Goal: Task Accomplishment & Management: Manage account settings

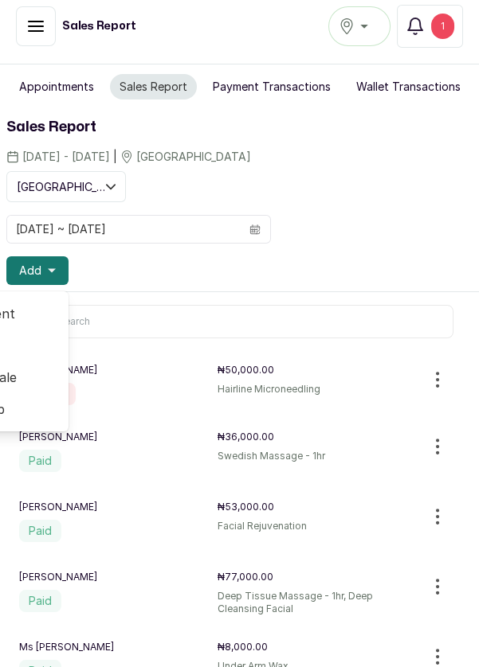
scroll to position [94, 0]
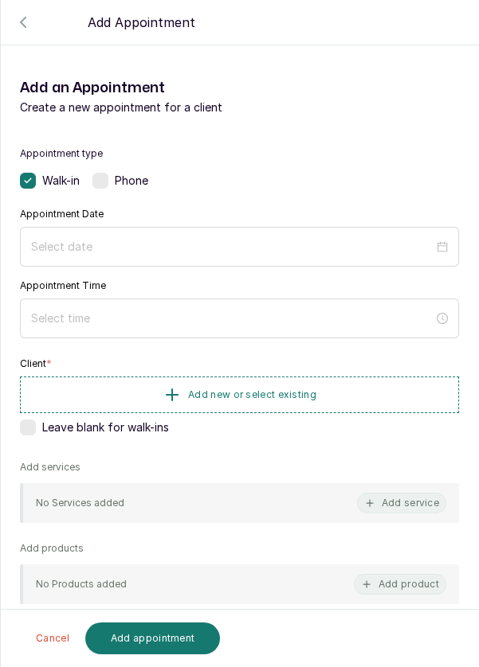
click at [106, 178] on label at bounding box center [100, 181] width 16 height 16
click at [129, 229] on div at bounding box center [239, 247] width 439 height 40
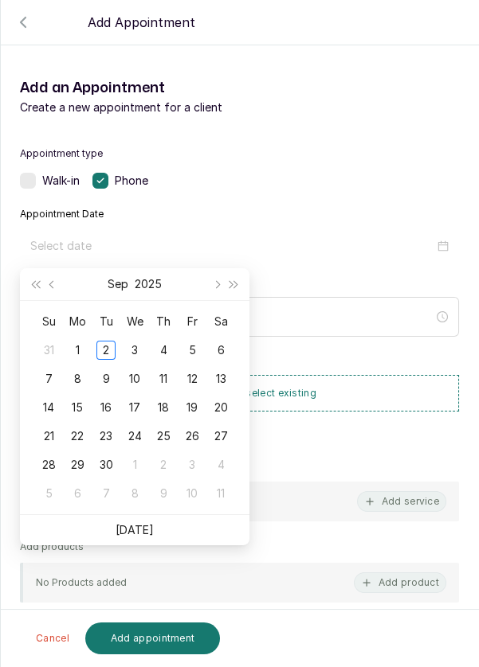
click at [125, 345] on div "3" at bounding box center [134, 350] width 19 height 19
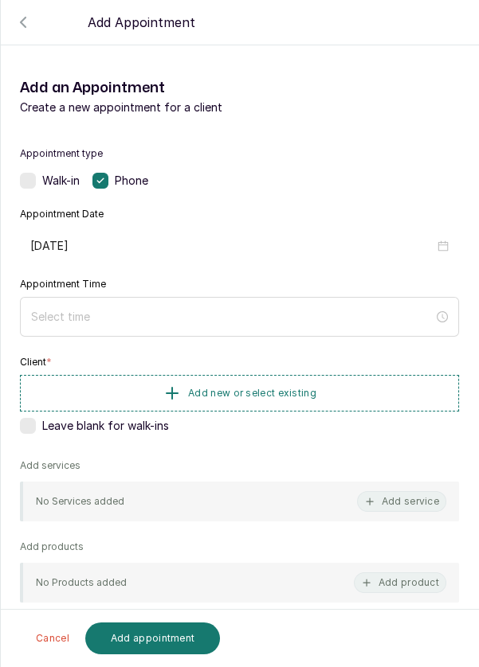
type input "[DATE]"
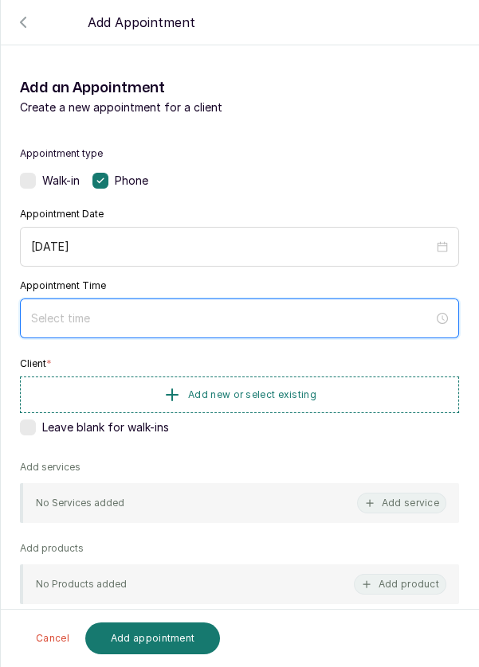
click at [157, 313] on input at bounding box center [232, 319] width 402 height 18
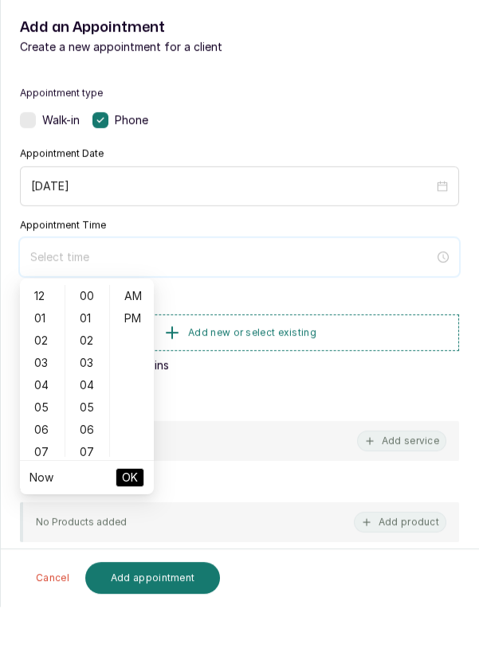
scroll to position [11, 0]
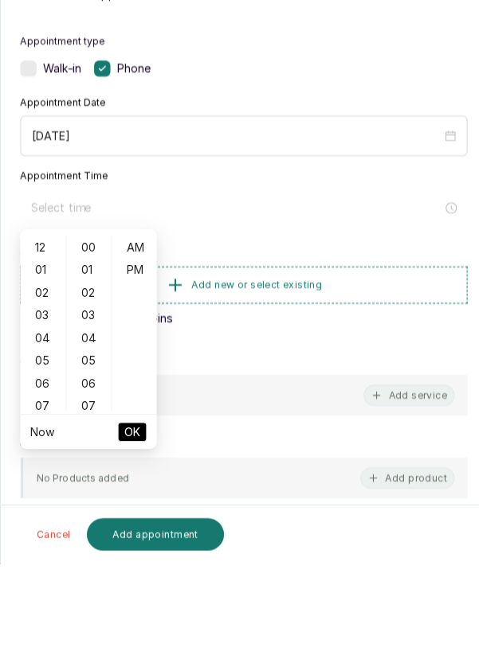
click at [41, 490] on div "06" at bounding box center [42, 490] width 38 height 22
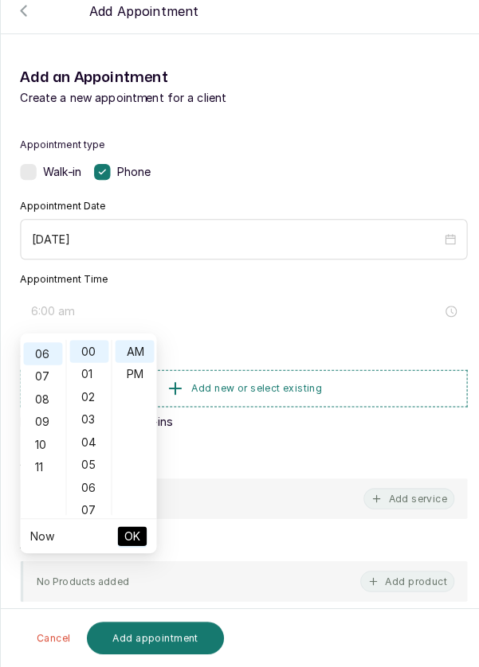
scroll to position [134, 0]
click at [41, 442] on div "10" at bounding box center [42, 446] width 38 height 22
type input "10:00 am"
click at [136, 540] on span "OK" at bounding box center [130, 538] width 16 height 30
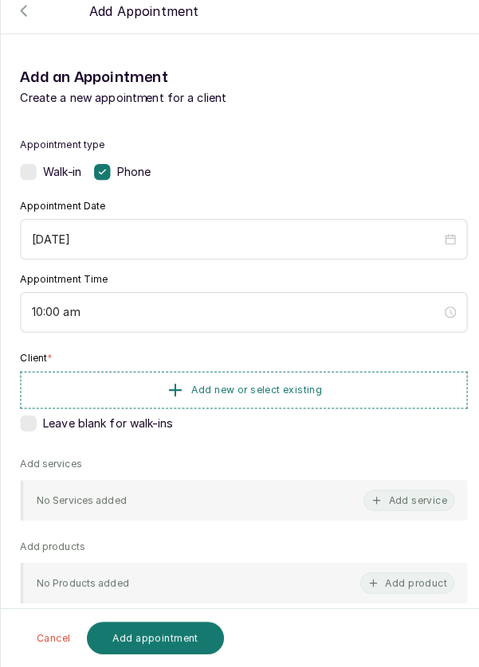
click at [249, 397] on span "Add new or select existing" at bounding box center [252, 395] width 128 height 13
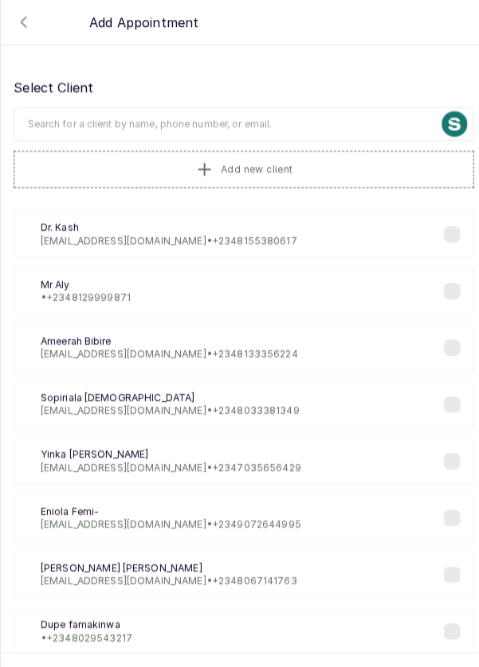
click at [154, 124] on input "text" at bounding box center [239, 122] width 451 height 33
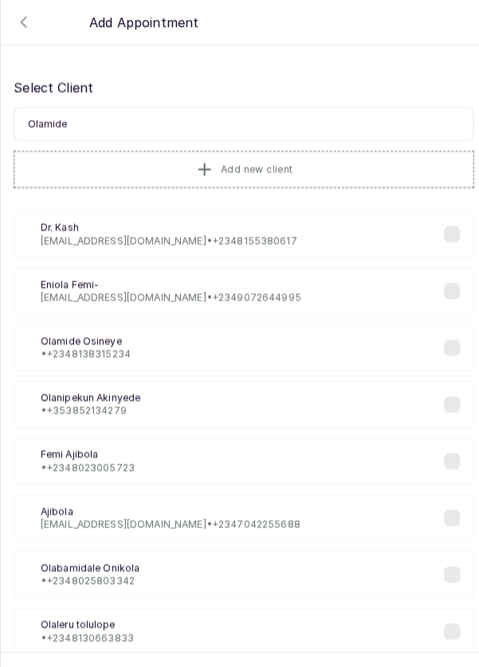
type input "Olamide"
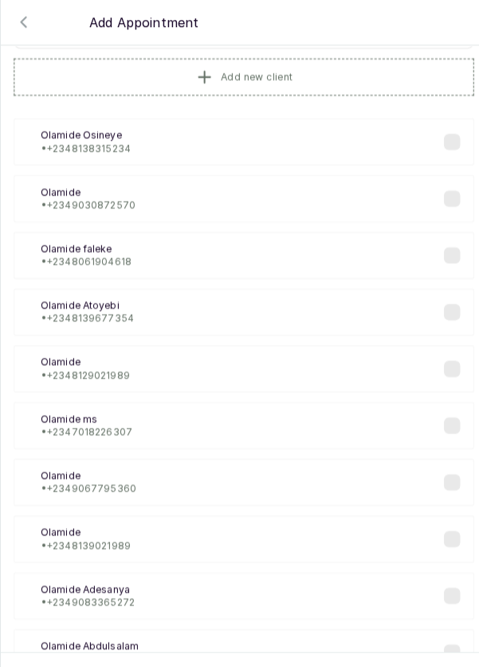
scroll to position [96, 0]
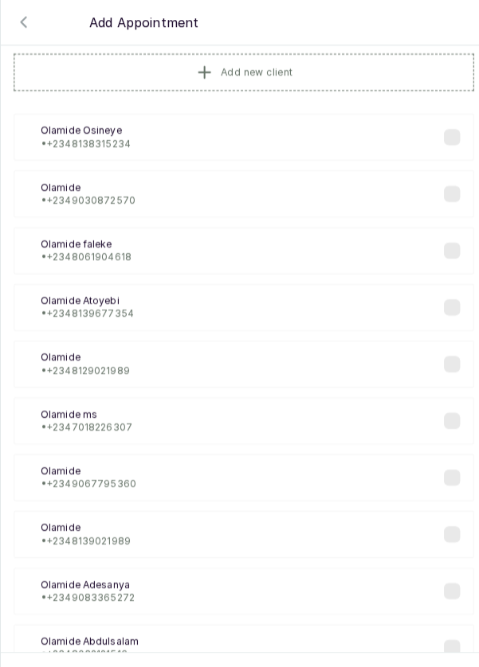
click at [319, 74] on button "Add new client" at bounding box center [239, 71] width 451 height 37
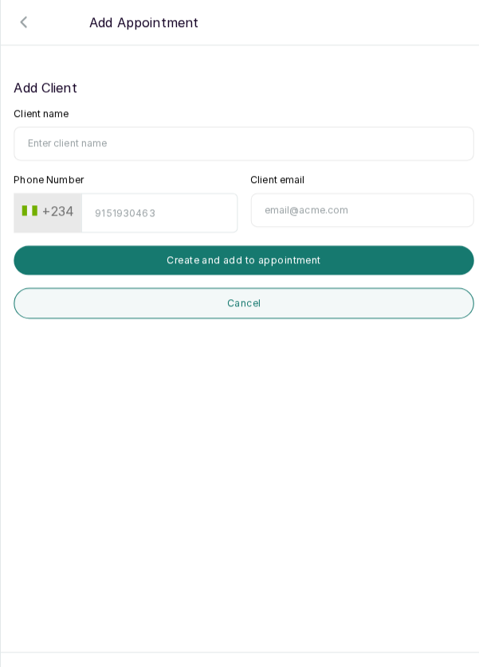
scroll to position [53, 0]
click at [89, 125] on input "Client name" at bounding box center [239, 141] width 451 height 33
click at [68, 125] on input "Olamide ()" at bounding box center [239, 141] width 451 height 33
type input "Olamide (ms)"
click at [130, 190] on input "Phone Number" at bounding box center [156, 209] width 153 height 39
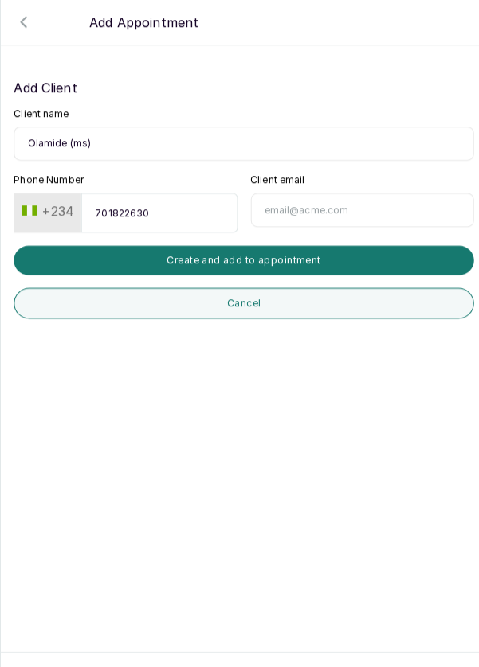
type input "7018226307"
click at [276, 242] on button "Create and add to appointment" at bounding box center [239, 256] width 451 height 29
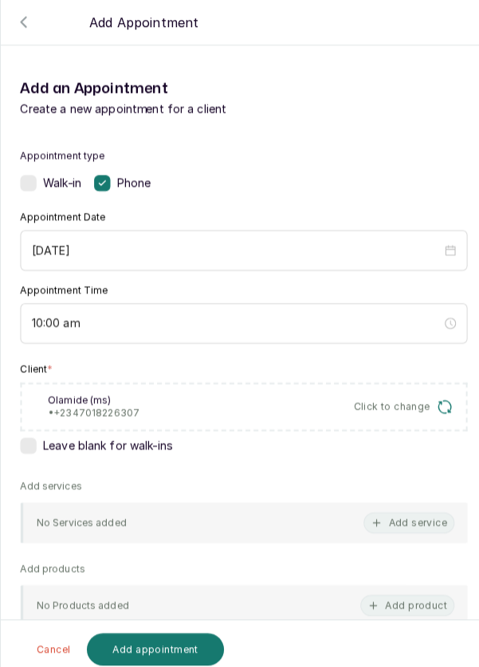
click at [420, 504] on button "Add service" at bounding box center [401, 514] width 89 height 21
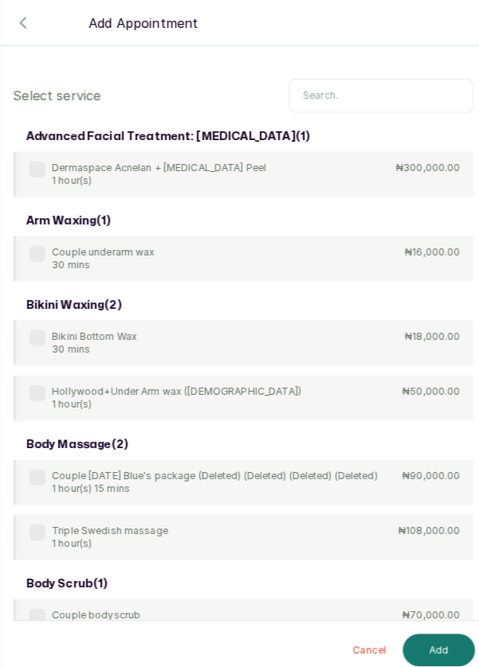
scroll to position [0, 0]
click at [360, 93] on input "text" at bounding box center [374, 93] width 181 height 33
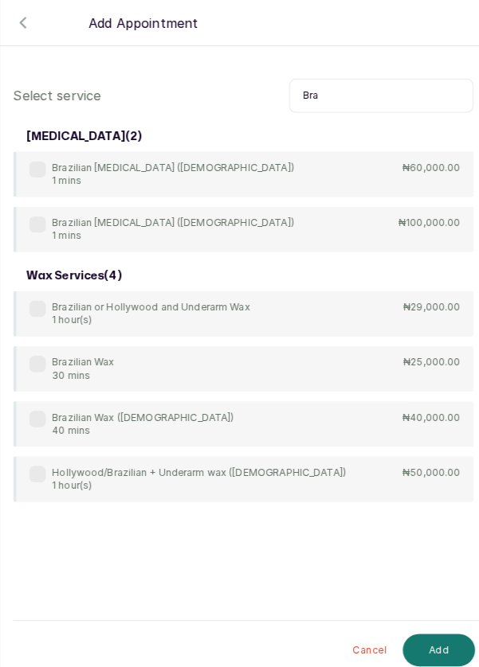
click at [30, 299] on label at bounding box center [37, 303] width 16 height 16
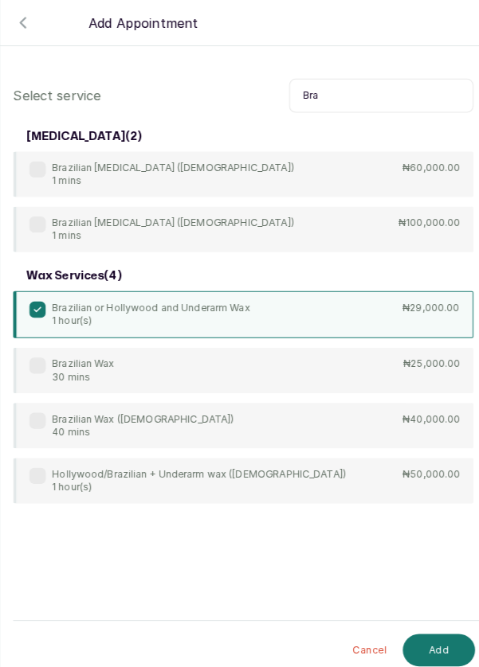
click at [336, 89] on input "Bra" at bounding box center [374, 93] width 181 height 33
type input "B"
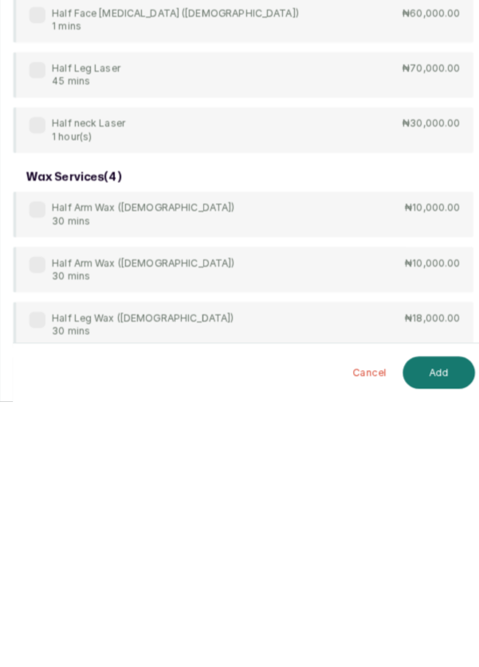
scroll to position [76, 0]
type input "Hal"
click at [317, 502] on div "[MEDICAL_DATA] ( 15 ) Half Arm [MEDICAL_DATA] ([DEMOGRAPHIC_DATA]) 1 mins ₦45,0…" at bounding box center [239, 130] width 451 height 1077
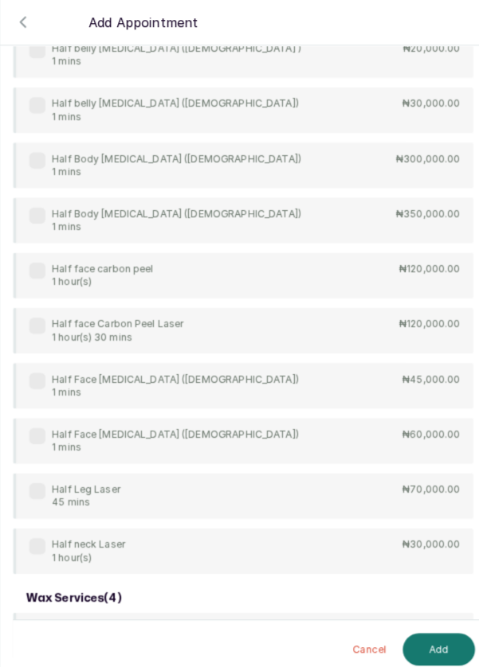
scroll to position [530, 0]
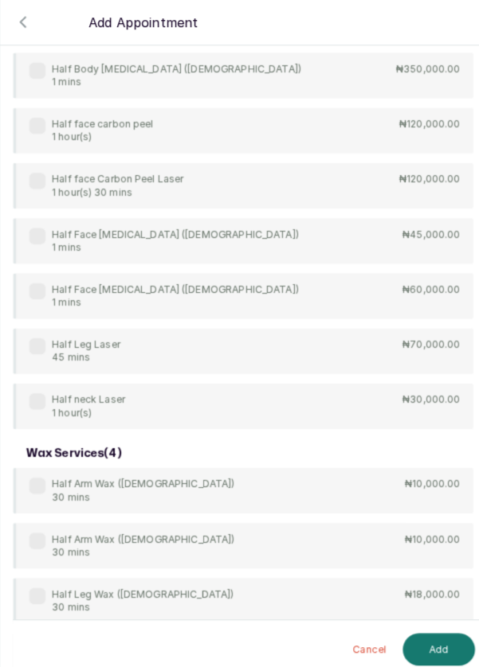
click at [37, 588] on label at bounding box center [37, 586] width 16 height 16
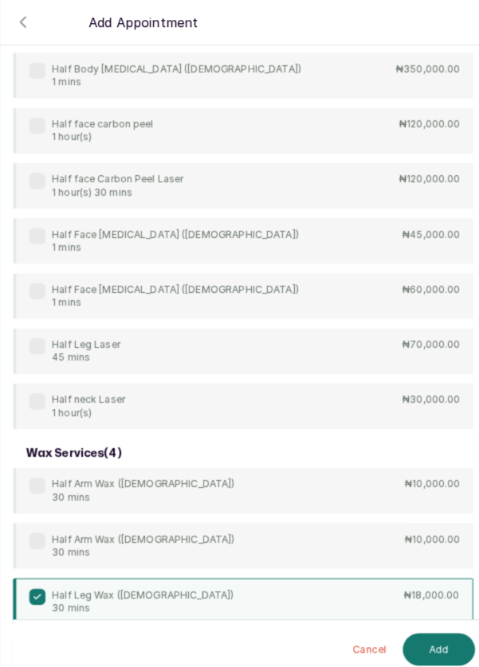
click at [432, 635] on button "Add" at bounding box center [431, 639] width 71 height 32
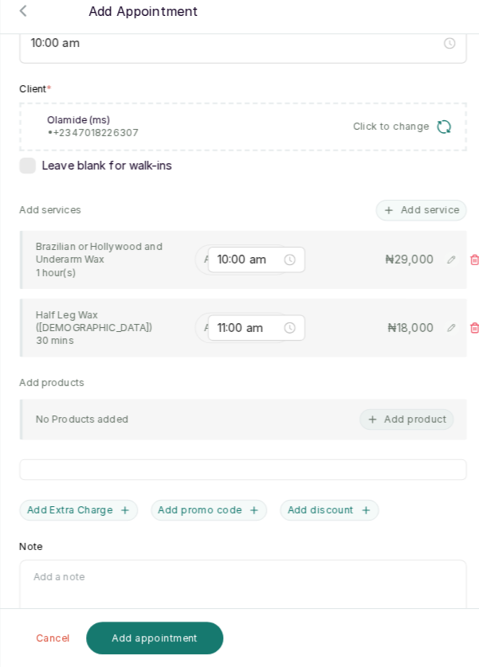
scroll to position [76, 0]
click at [201, 261] on input "text" at bounding box center [202, 266] width 2 height 11
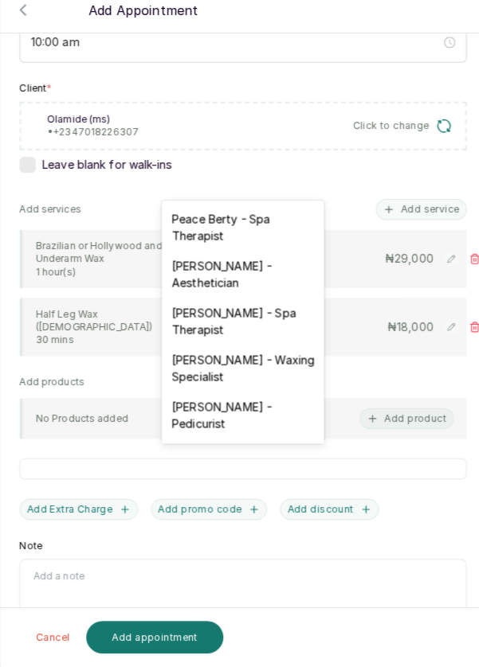
scroll to position [76, 0]
click at [250, 275] on div "[PERSON_NAME] - Aesthetician" at bounding box center [238, 282] width 159 height 46
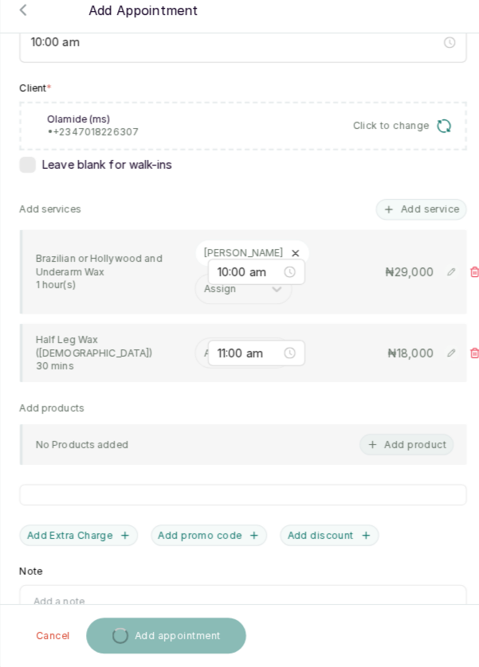
scroll to position [11, 0]
click at [201, 354] on input "text" at bounding box center [202, 359] width 2 height 11
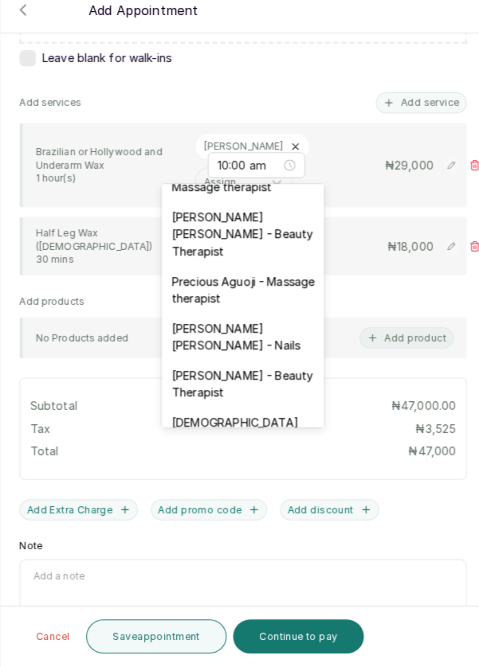
scroll to position [631, 0]
click at [249, 321] on div "[PERSON_NAME] [PERSON_NAME] - Nails" at bounding box center [238, 344] width 159 height 46
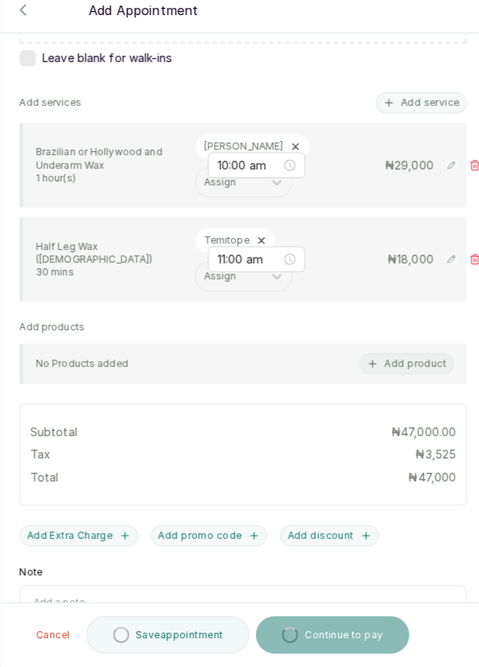
scroll to position [11, 0]
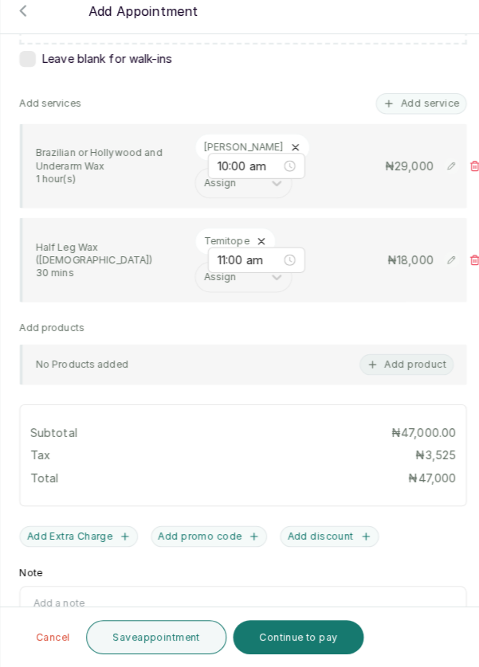
click at [183, 640] on button "Save appointment" at bounding box center [154, 637] width 139 height 33
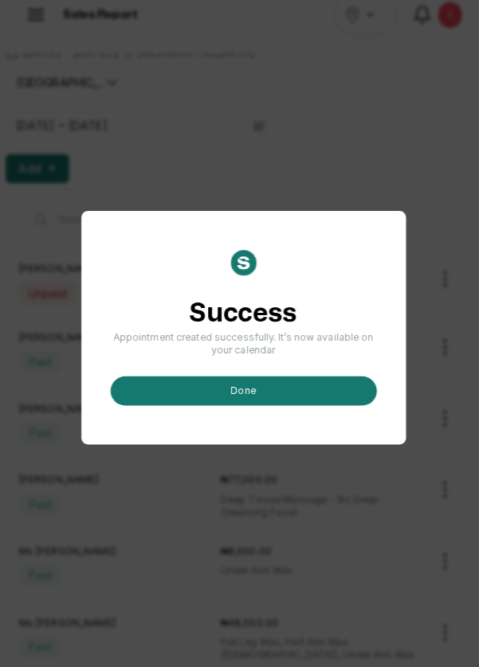
click at [283, 410] on button "done" at bounding box center [239, 395] width 261 height 29
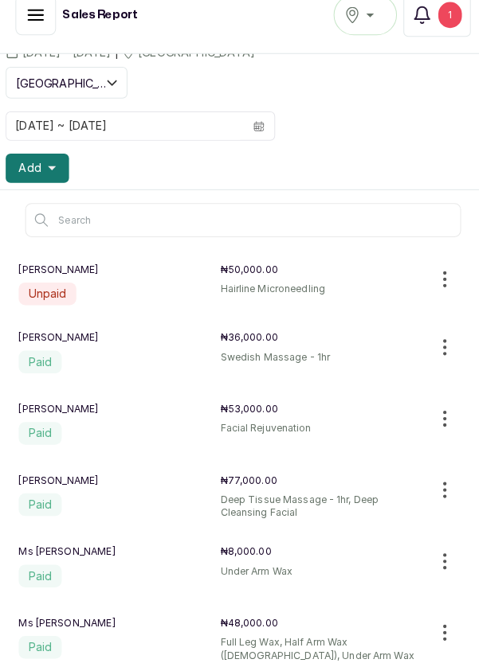
click at [38, 181] on span "Add" at bounding box center [30, 177] width 22 height 16
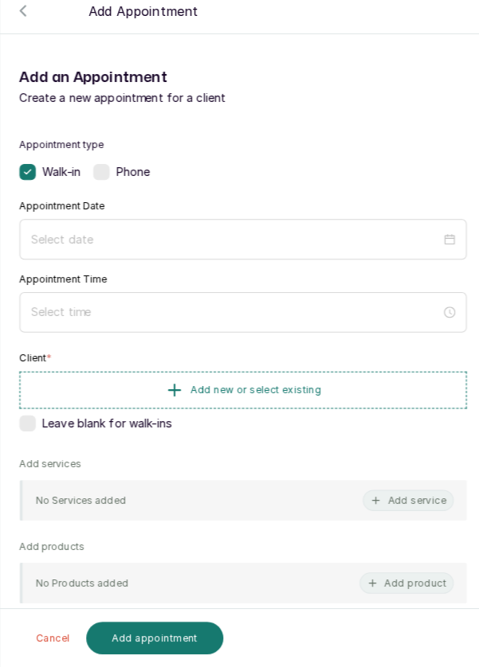
click at [115, 182] on div "Phone" at bounding box center [120, 181] width 56 height 16
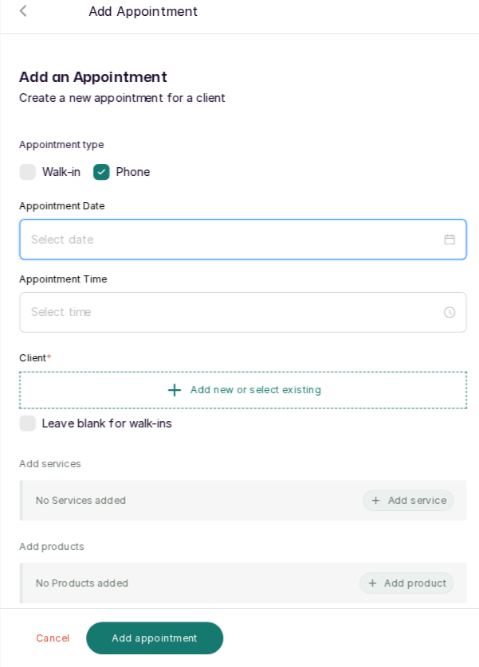
click at [149, 239] on input at bounding box center [232, 247] width 402 height 18
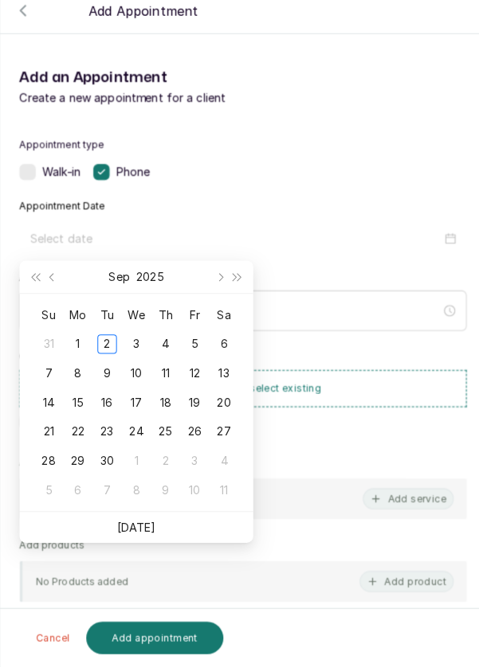
click at [131, 353] on div "3" at bounding box center [134, 350] width 19 height 19
type input "[DATE]"
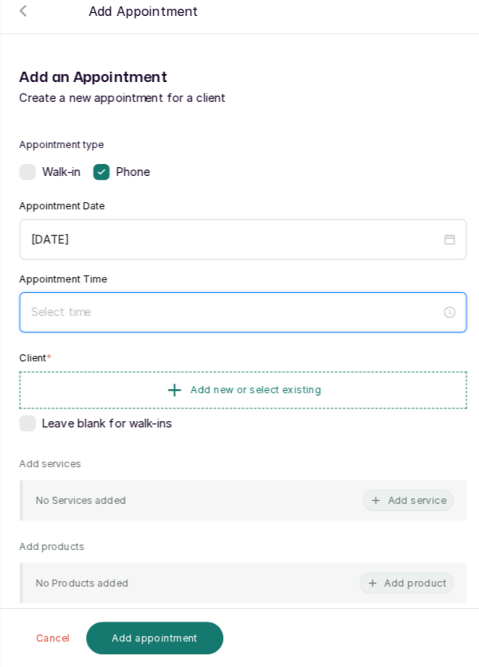
click at [139, 312] on input at bounding box center [232, 319] width 402 height 18
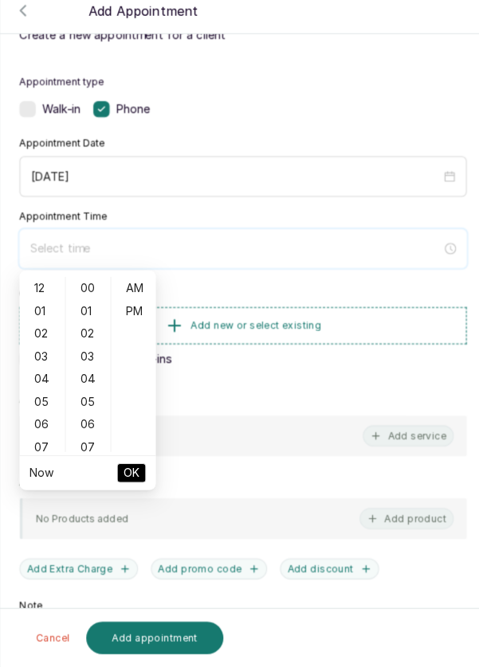
scroll to position [72, 0]
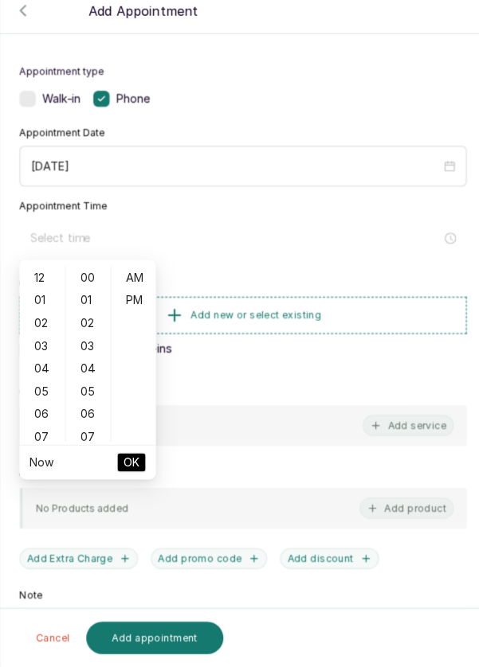
click at [45, 283] on div "12" at bounding box center [42, 285] width 38 height 22
click at [137, 305] on div "PM" at bounding box center [132, 307] width 38 height 22
type input "12:00 pm"
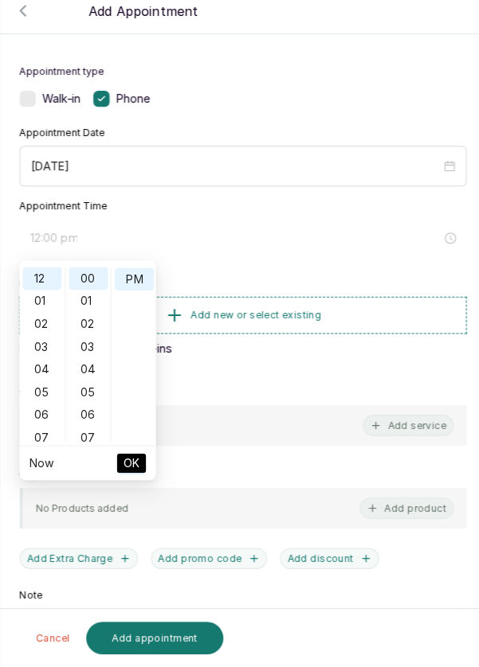
click at [134, 459] on span "OK" at bounding box center [130, 466] width 16 height 30
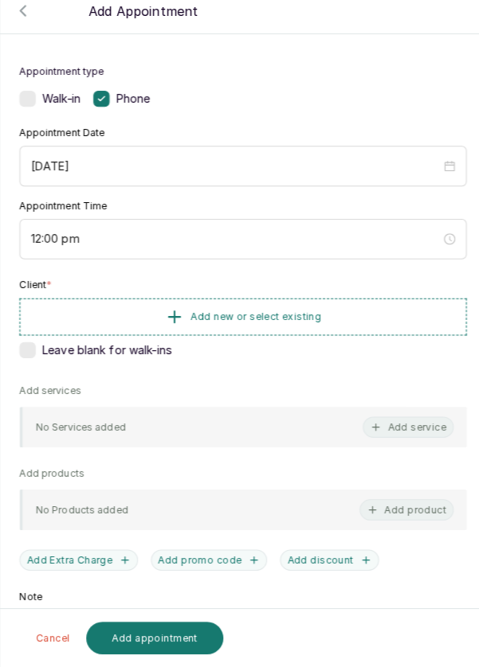
click at [148, 324] on button "Add new or select existing" at bounding box center [239, 323] width 439 height 37
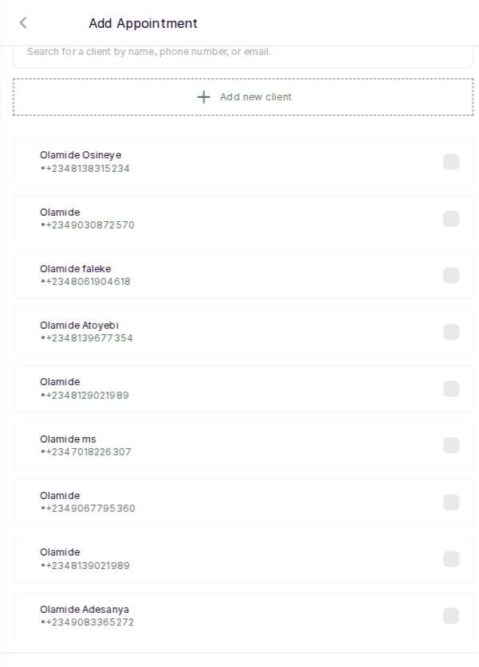
scroll to position [8, 0]
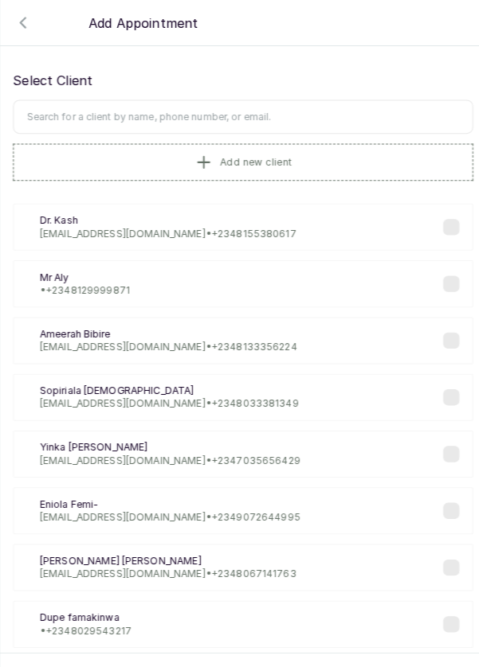
click at [144, 156] on button "Add new client" at bounding box center [239, 159] width 451 height 37
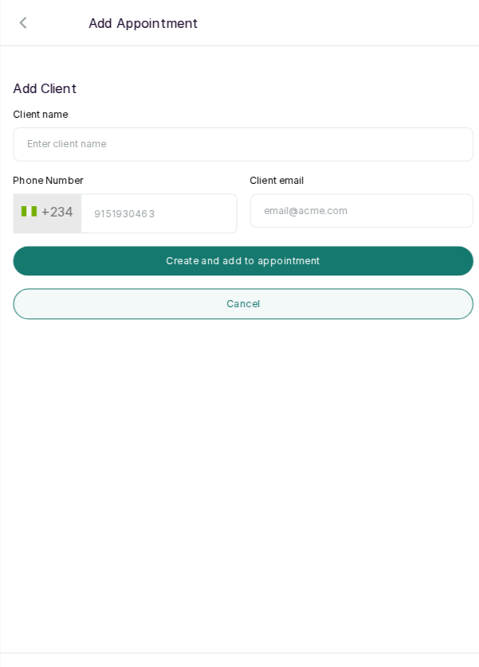
click at [107, 142] on input "Client name" at bounding box center [239, 141] width 451 height 33
type input "[PERSON_NAME]"
click at [143, 205] on input "Phone Number" at bounding box center [156, 209] width 153 height 39
type input "7038791273"
click at [283, 257] on button "Create and add to appointment" at bounding box center [239, 256] width 451 height 29
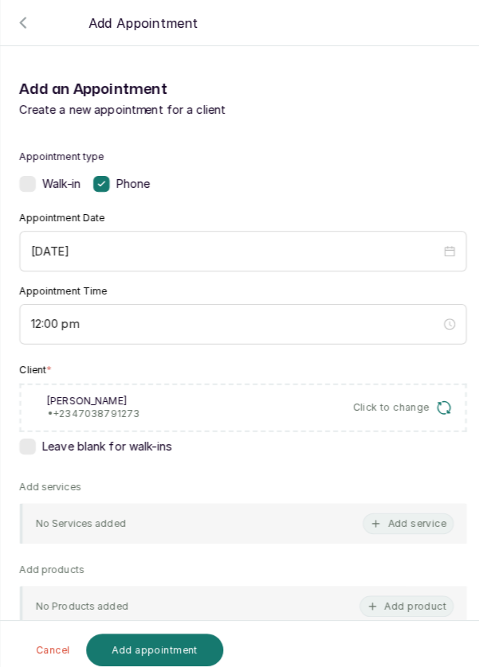
click at [423, 517] on button "Add service" at bounding box center [401, 514] width 89 height 21
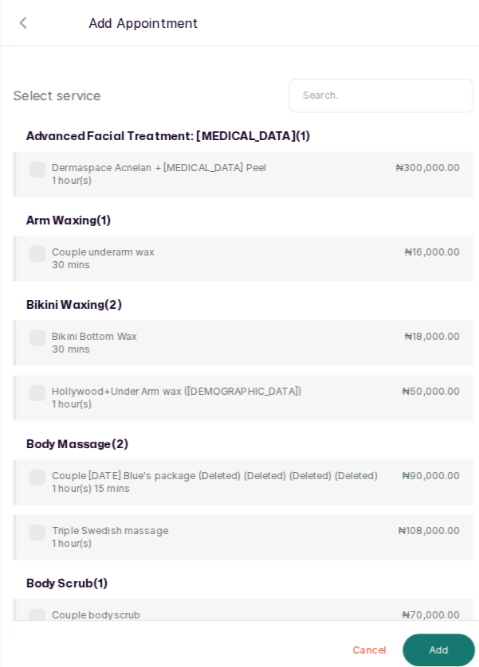
click at [350, 91] on input "text" at bounding box center [374, 93] width 181 height 33
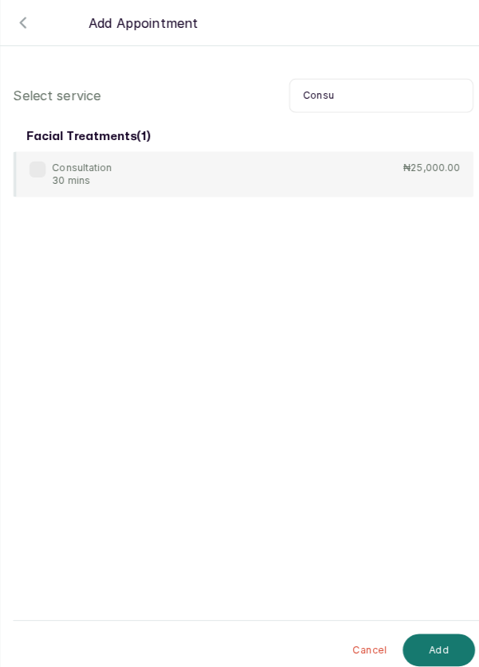
type input "Consu"
click at [27, 159] on div "Consultation 30 mins ₦25,000.00" at bounding box center [239, 171] width 451 height 45
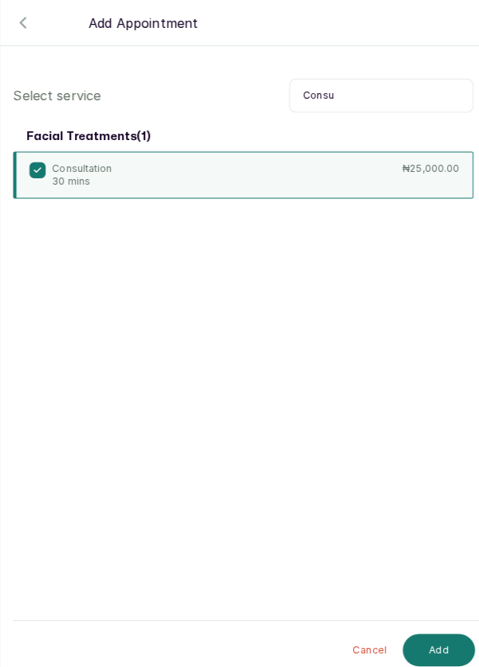
click at [428, 634] on button "Add" at bounding box center [431, 639] width 71 height 32
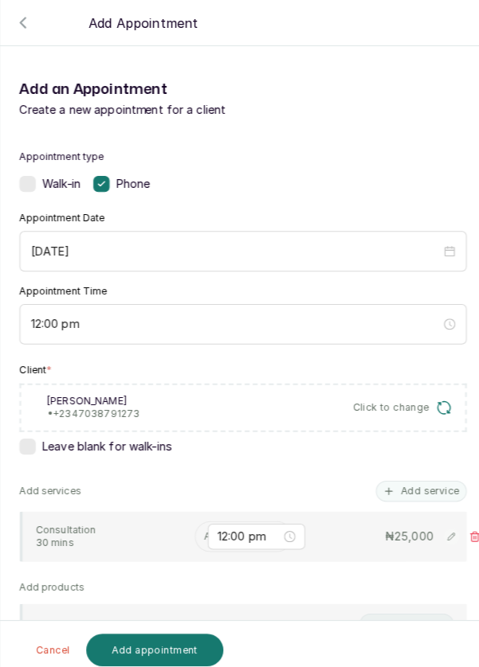
click at [201, 524] on input "text" at bounding box center [202, 527] width 2 height 11
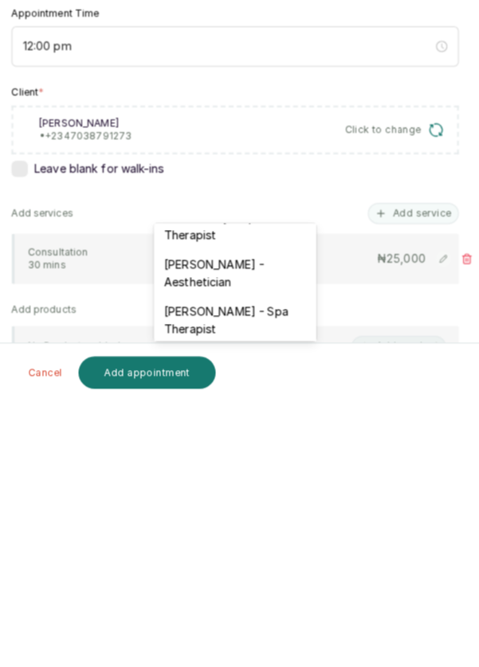
scroll to position [23, 0]
click at [243, 536] on div "[PERSON_NAME] - Aesthetician" at bounding box center [238, 541] width 159 height 46
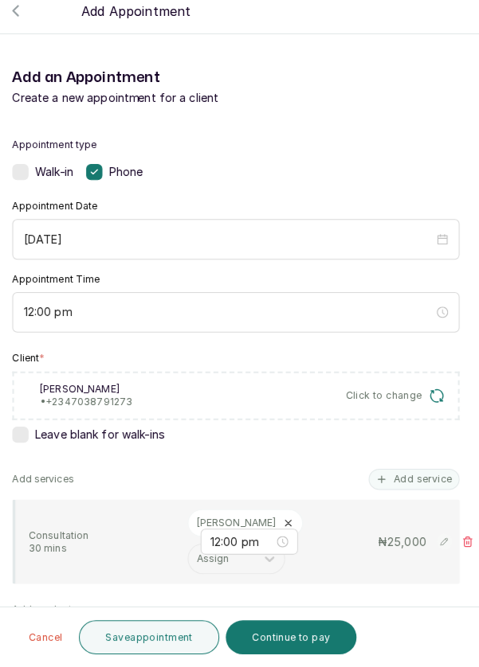
scroll to position [11, 0]
click at [131, 639] on button "Save appointment" at bounding box center [154, 637] width 139 height 33
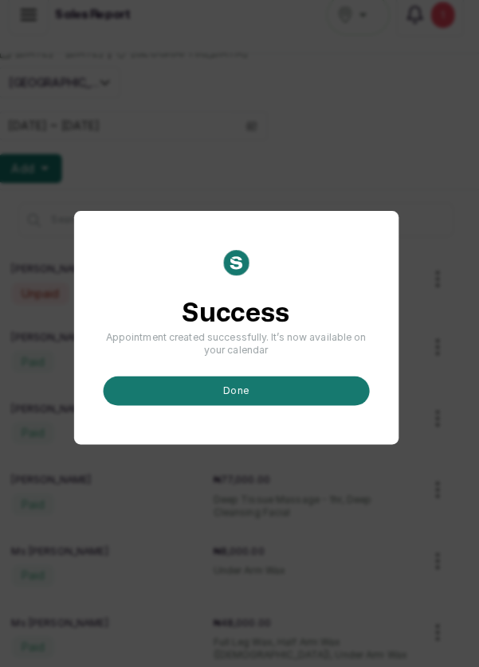
click at [246, 410] on button "done" at bounding box center [239, 395] width 261 height 29
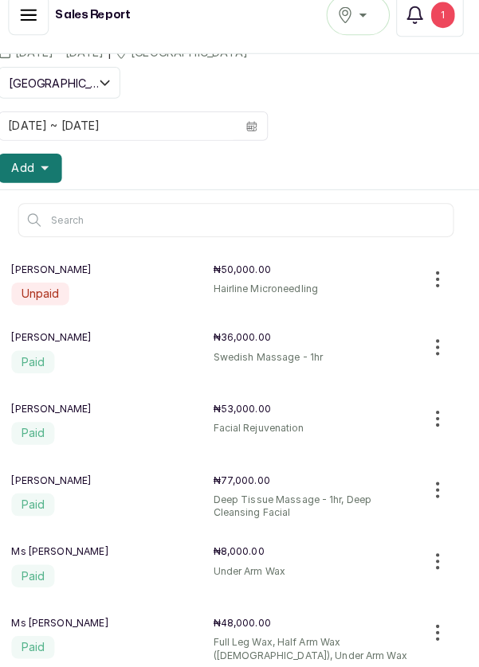
click at [45, 166] on button "Add" at bounding box center [37, 176] width 62 height 29
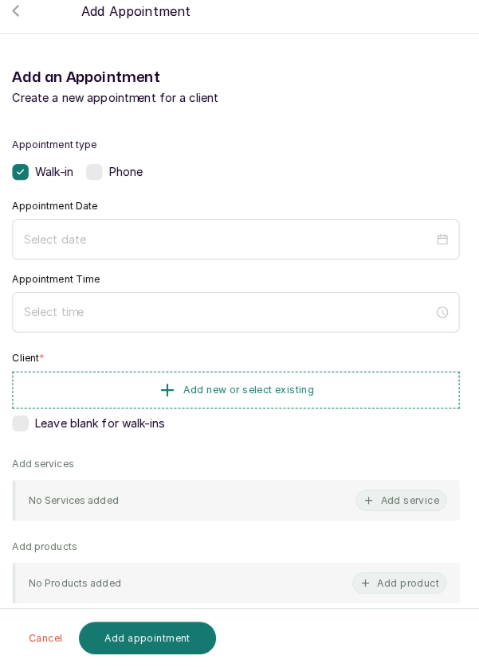
click at [105, 185] on label at bounding box center [100, 181] width 16 height 16
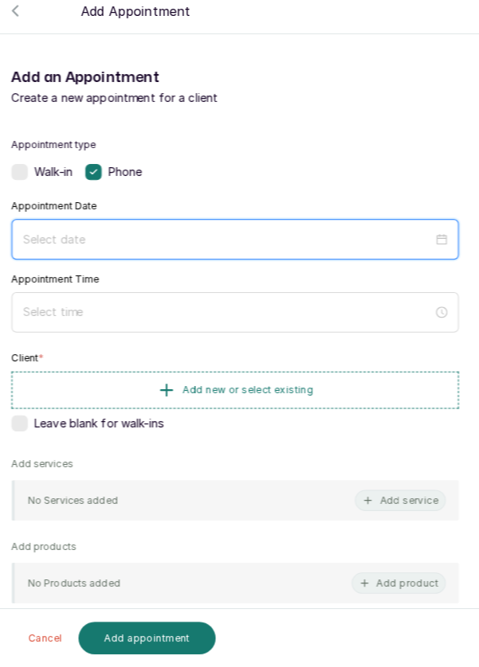
click at [105, 243] on input at bounding box center [232, 247] width 402 height 18
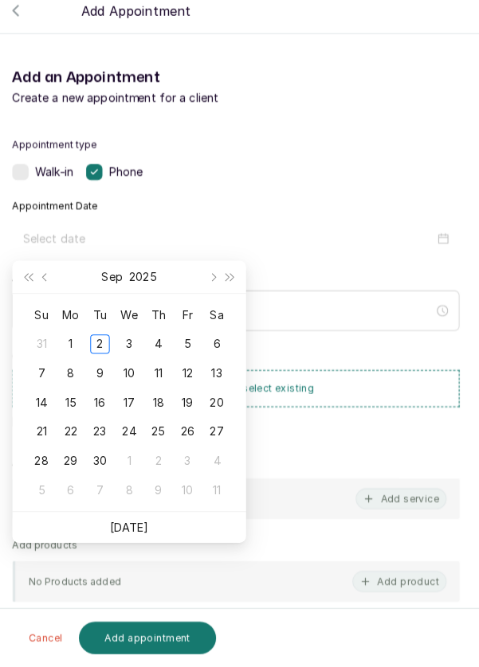
click at [139, 350] on div "3" at bounding box center [134, 350] width 19 height 19
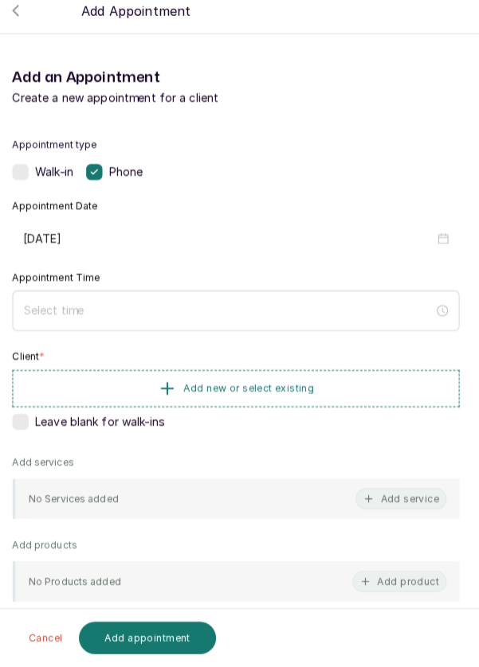
type input "[DATE]"
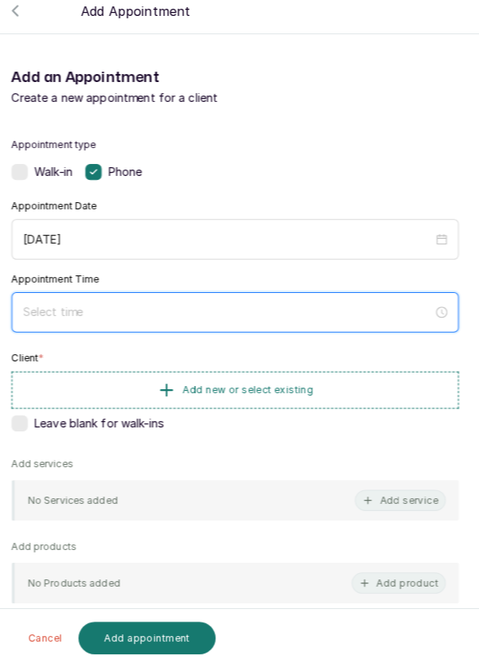
click at [132, 312] on input at bounding box center [232, 319] width 402 height 18
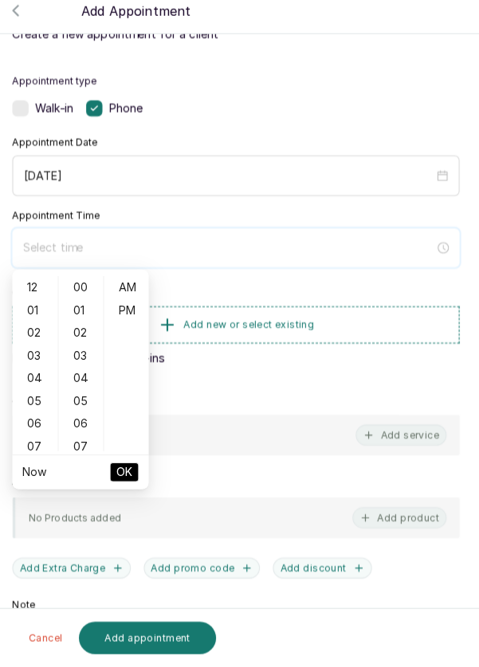
scroll to position [52, 0]
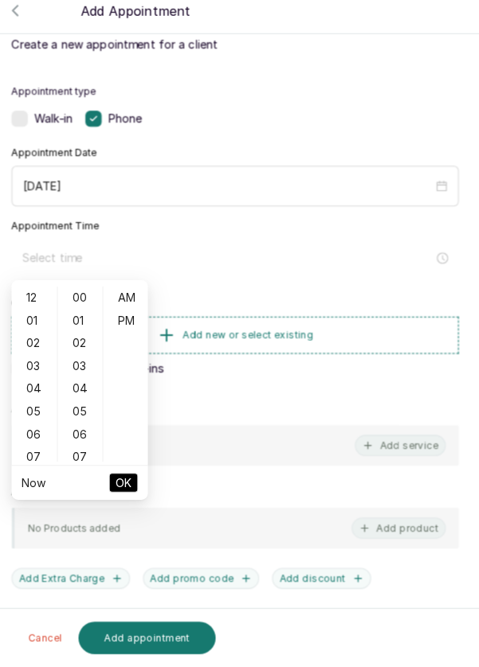
click at [46, 348] on div "02" at bounding box center [42, 349] width 38 height 22
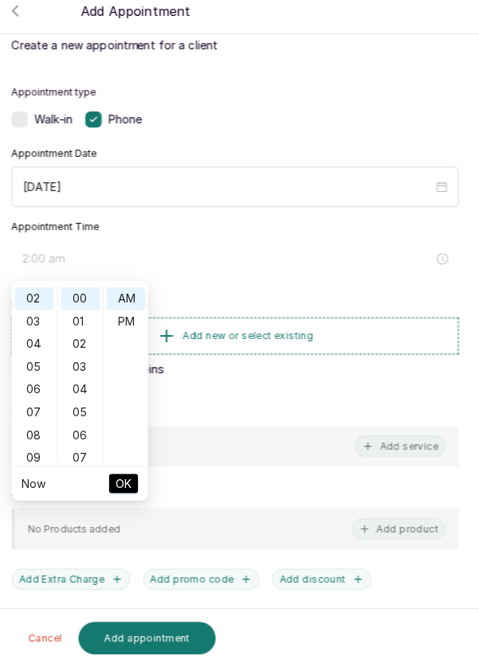
scroll to position [0, 0]
click at [141, 326] on div "PM" at bounding box center [132, 327] width 38 height 22
type input "2:00 pm"
click at [131, 483] on span "OK" at bounding box center [130, 486] width 16 height 30
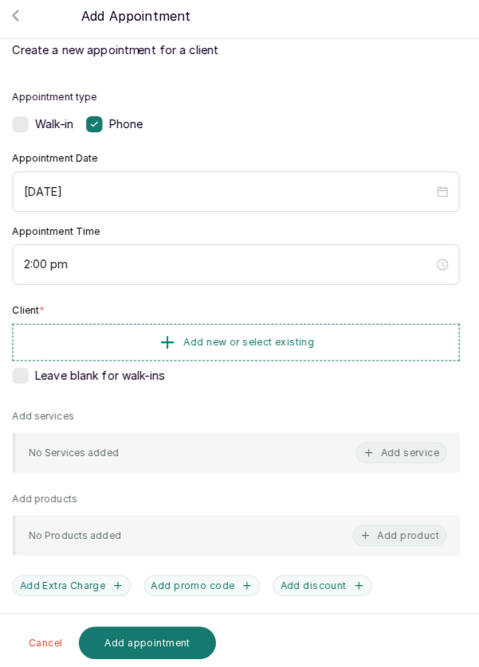
click at [273, 332] on button "Add new or select existing" at bounding box center [239, 343] width 439 height 37
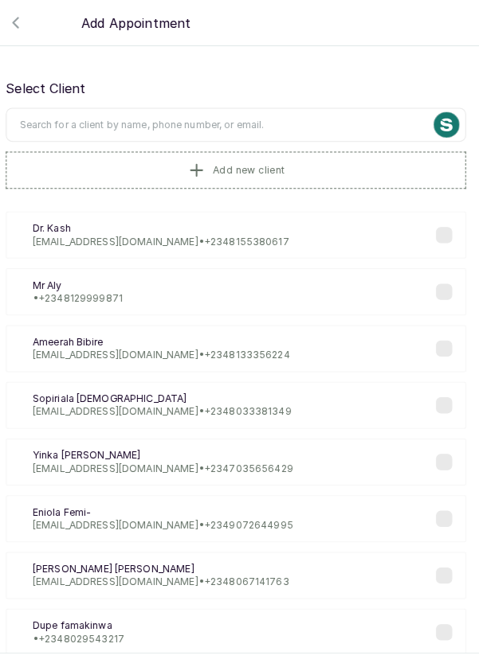
click at [99, 119] on input "text" at bounding box center [239, 122] width 451 height 33
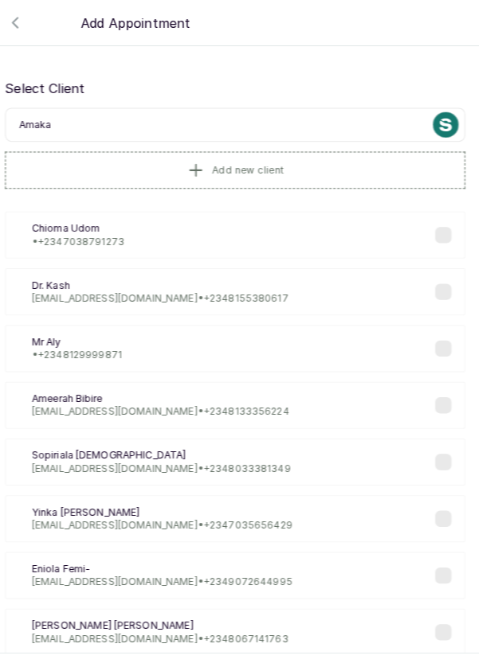
type input "Amaka"
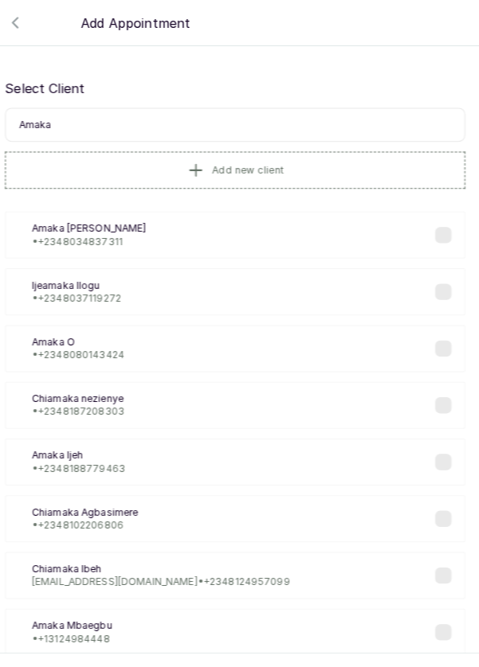
click at [197, 234] on div "Ao [PERSON_NAME] • [PHONE_NUMBER]" at bounding box center [239, 231] width 451 height 46
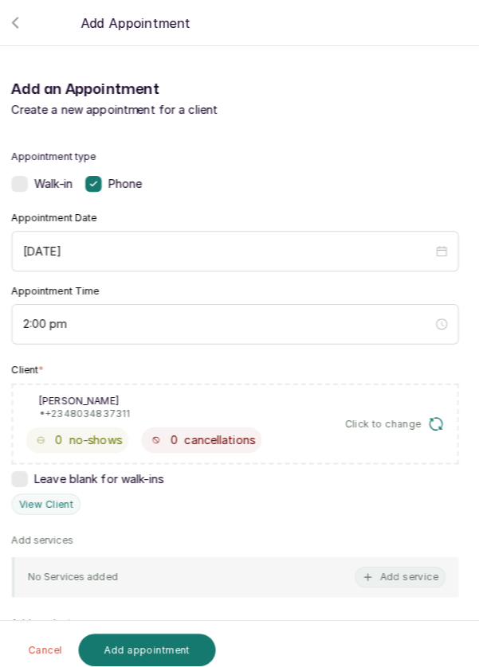
click at [405, 562] on button "Add service" at bounding box center [401, 567] width 89 height 21
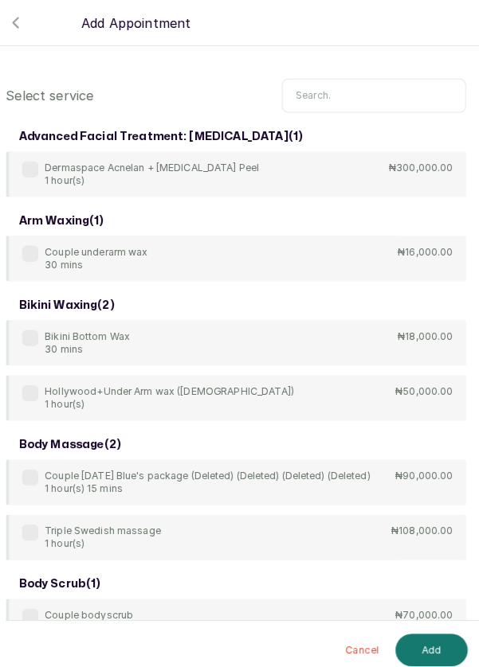
click at [321, 96] on input "text" at bounding box center [374, 93] width 181 height 33
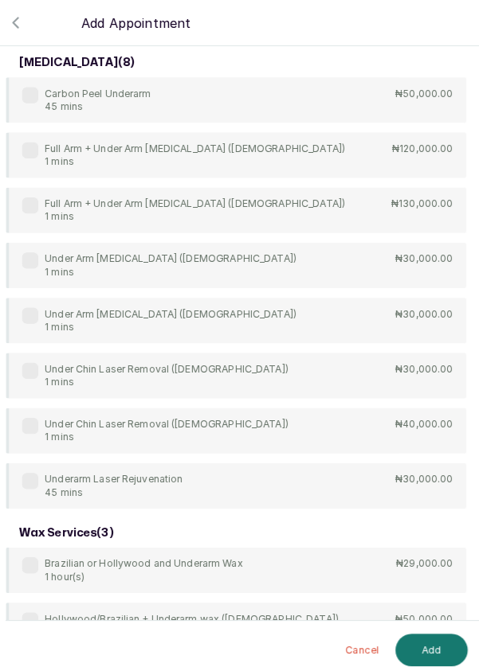
scroll to position [343, 0]
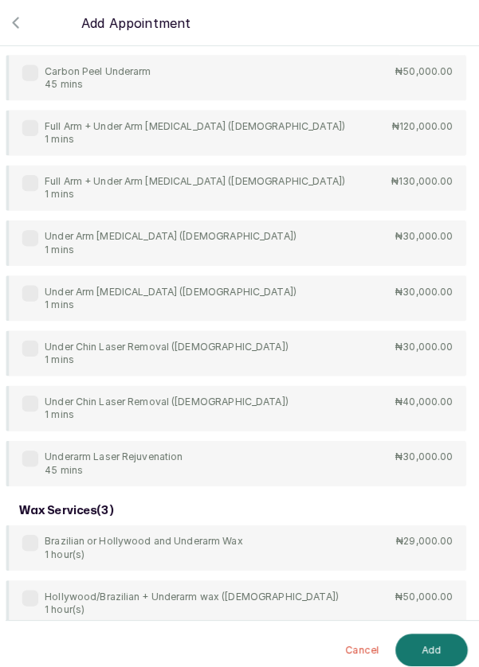
type input "Under"
click at [43, 230] on label at bounding box center [37, 234] width 16 height 16
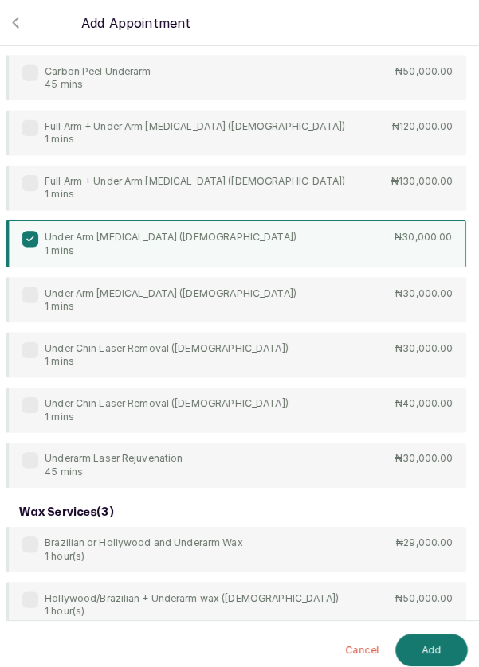
click at [426, 636] on button "Add" at bounding box center [431, 639] width 71 height 32
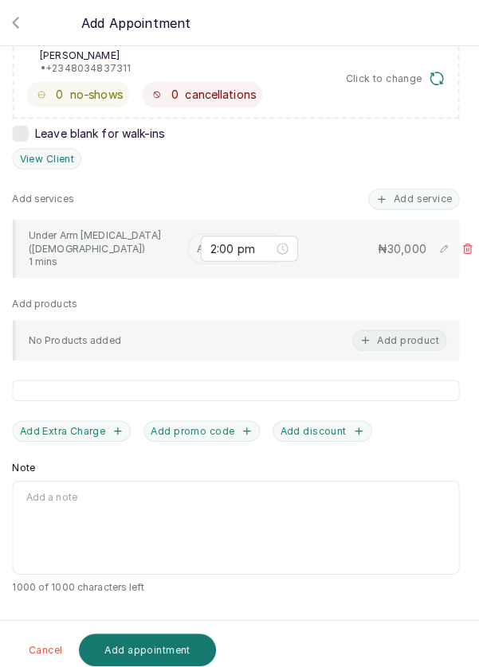
scroll to position [258, 0]
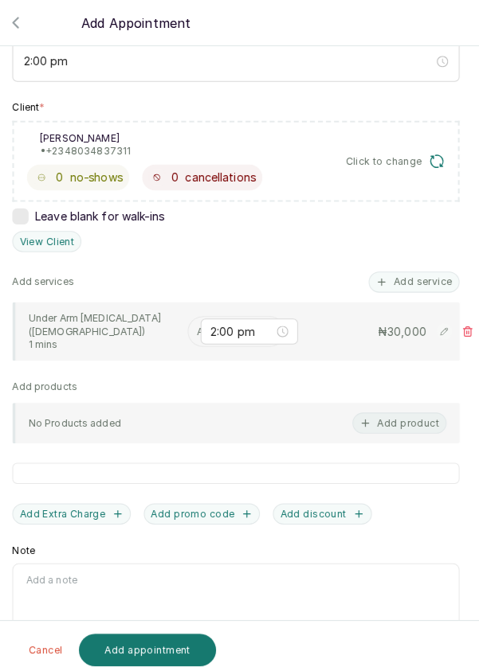
click at [201, 322] on input "text" at bounding box center [202, 325] width 2 height 11
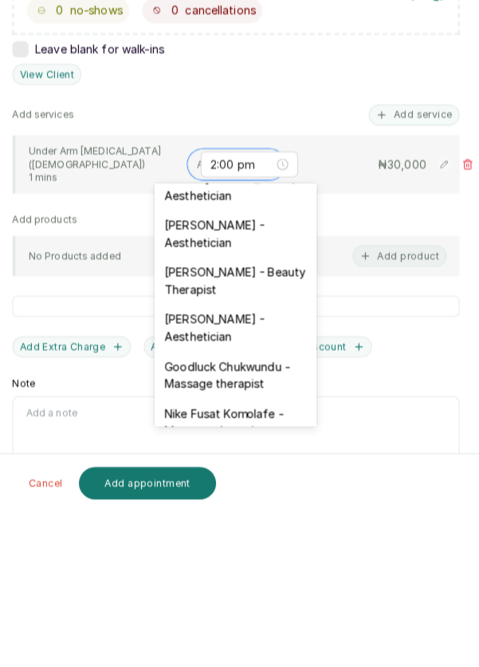
scroll to position [409, 0]
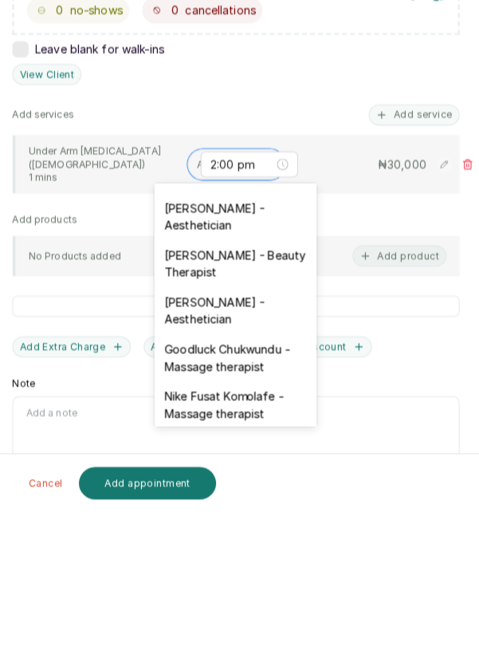
click at [252, 456] on div "[PERSON_NAME] - Aesthetician" at bounding box center [238, 469] width 159 height 46
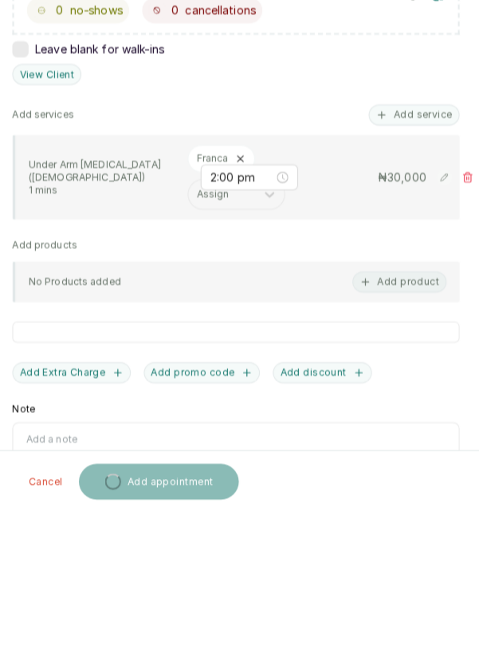
scroll to position [11, 0]
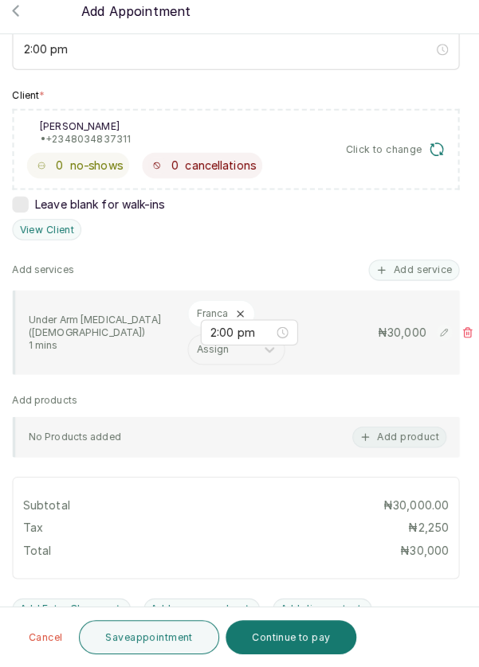
click at [149, 634] on button "Save appointment" at bounding box center [154, 637] width 139 height 33
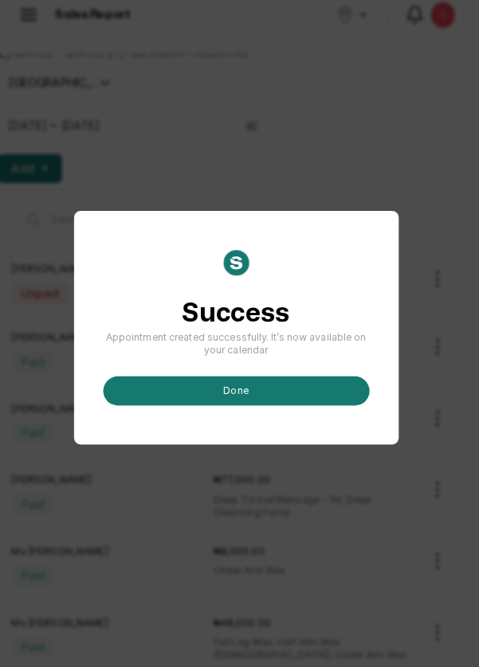
click at [264, 410] on button "done" at bounding box center [239, 395] width 261 height 29
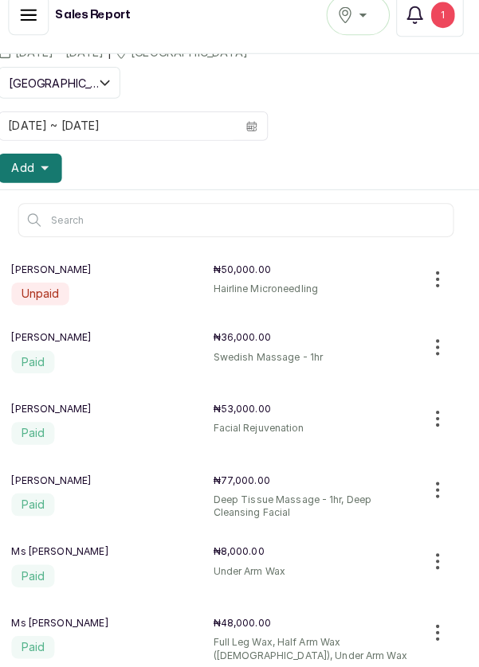
click at [53, 174] on icon "button" at bounding box center [52, 177] width 8 height 8
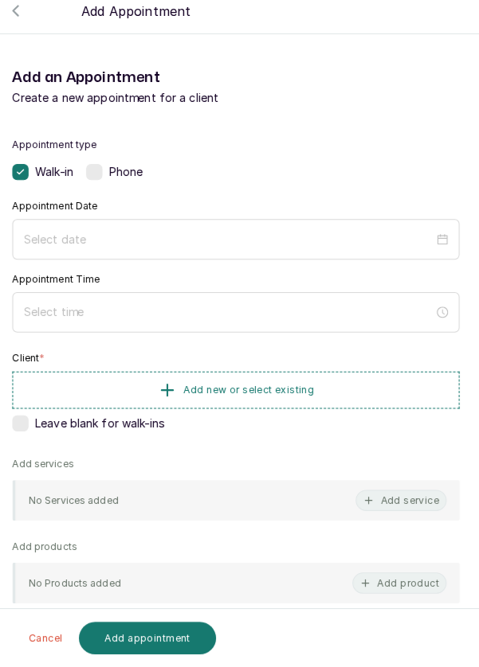
click at [113, 177] on div "Phone" at bounding box center [120, 181] width 56 height 16
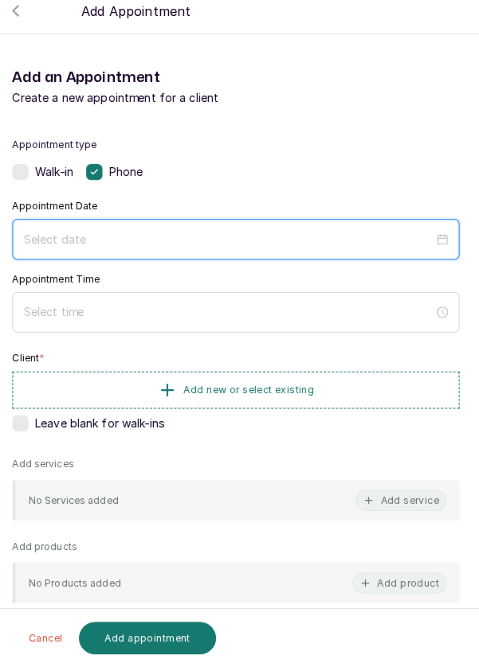
click at [131, 240] on input at bounding box center [232, 247] width 402 height 18
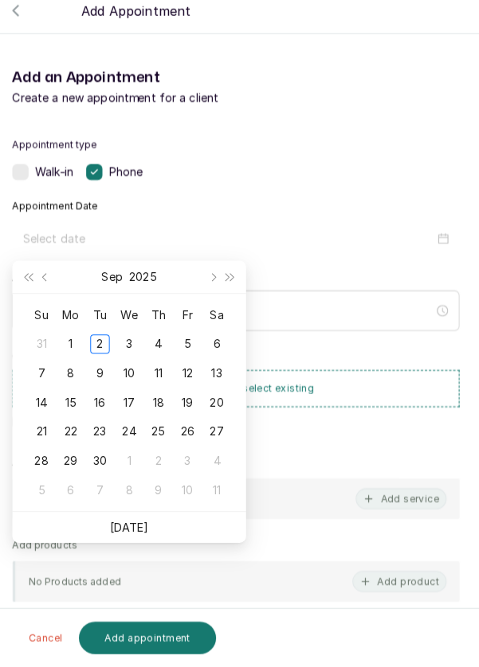
click at [146, 352] on td "3" at bounding box center [134, 350] width 29 height 29
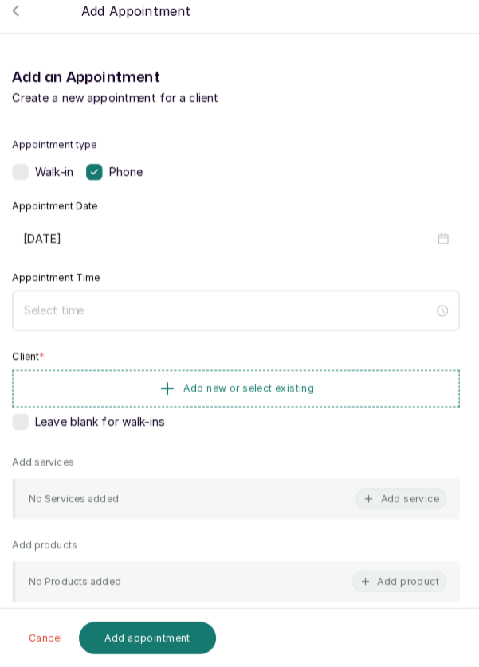
type input "[DATE]"
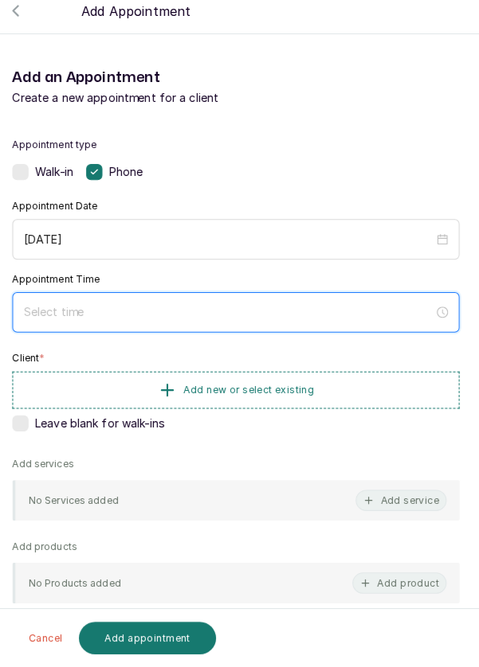
click at [93, 319] on input at bounding box center [232, 319] width 402 height 18
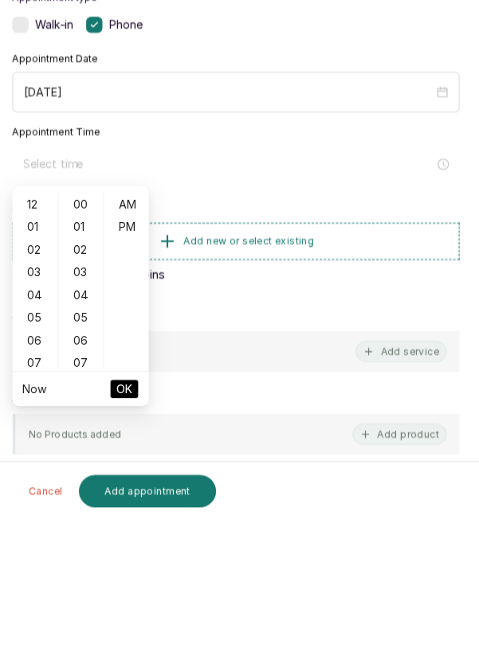
click at [46, 489] on div "06" at bounding box center [42, 490] width 38 height 22
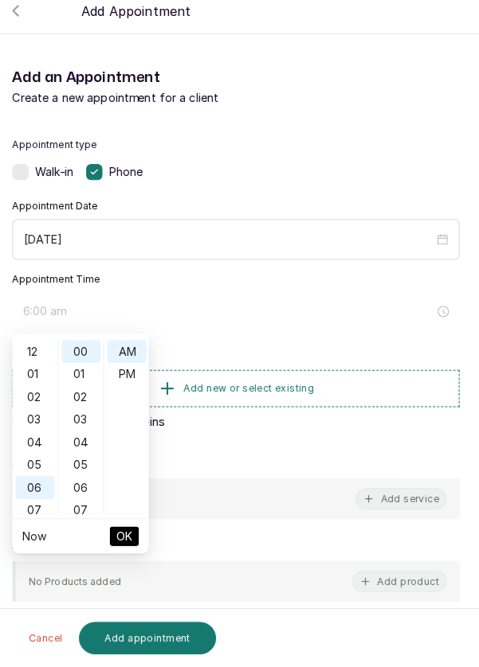
scroll to position [134, 0]
click at [131, 379] on div "PM" at bounding box center [132, 379] width 38 height 22
type input "6:00 pm"
click at [131, 530] on span "OK" at bounding box center [130, 538] width 16 height 30
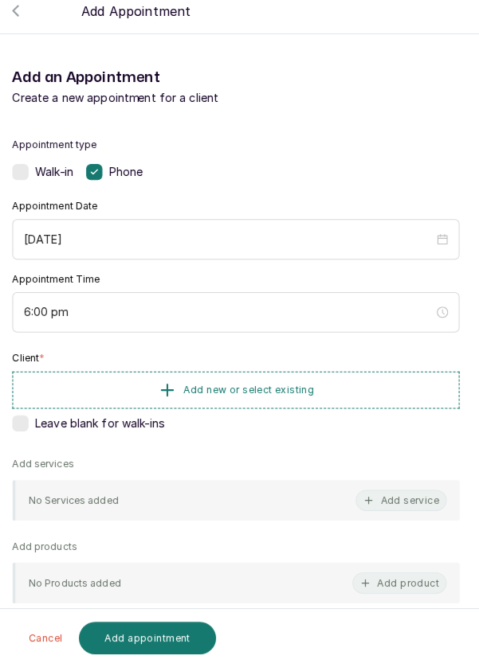
click at [244, 389] on span "Add new or select existing" at bounding box center [252, 395] width 128 height 13
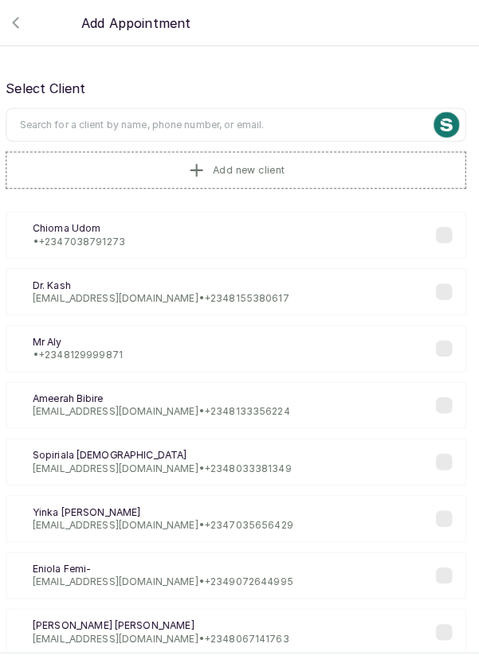
click at [113, 117] on input "text" at bounding box center [239, 122] width 451 height 33
type input "Ufuoma"
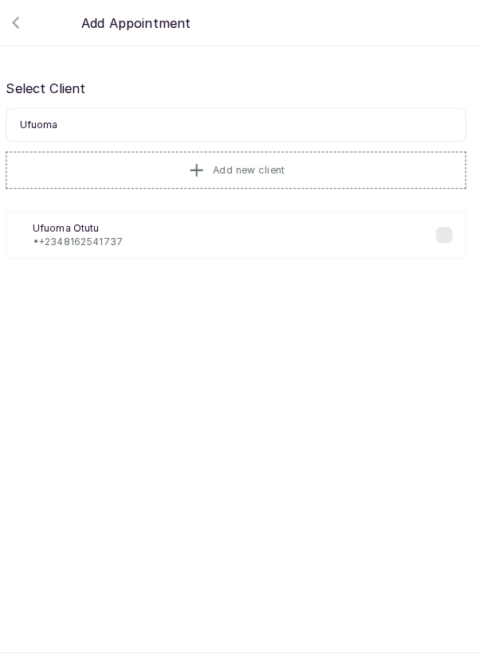
click at [167, 233] on div "UO [PERSON_NAME] • [PHONE_NUMBER]" at bounding box center [239, 231] width 451 height 46
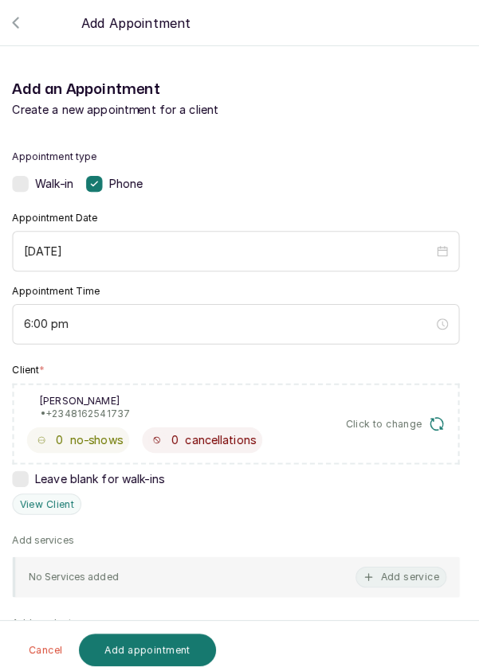
click at [408, 569] on button "Add service" at bounding box center [401, 567] width 89 height 21
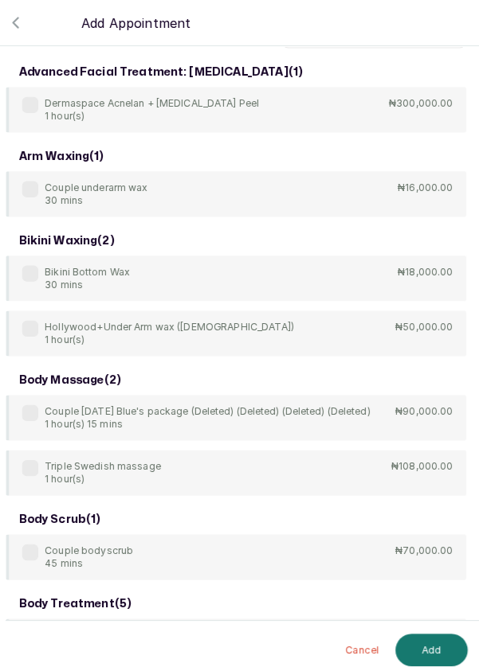
scroll to position [0, 0]
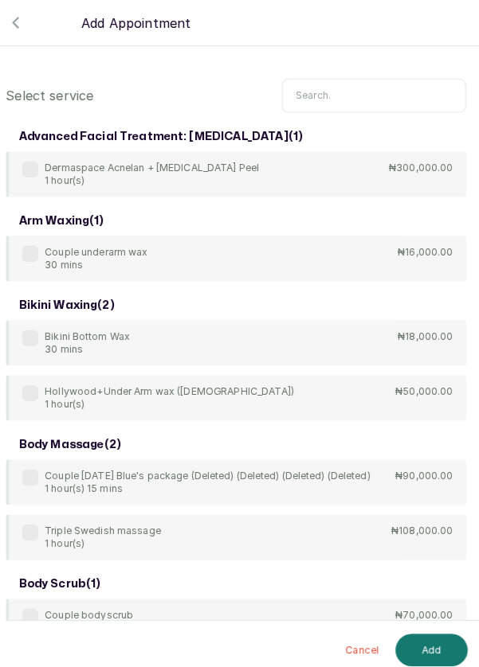
click at [344, 92] on input "text" at bounding box center [374, 93] width 181 height 33
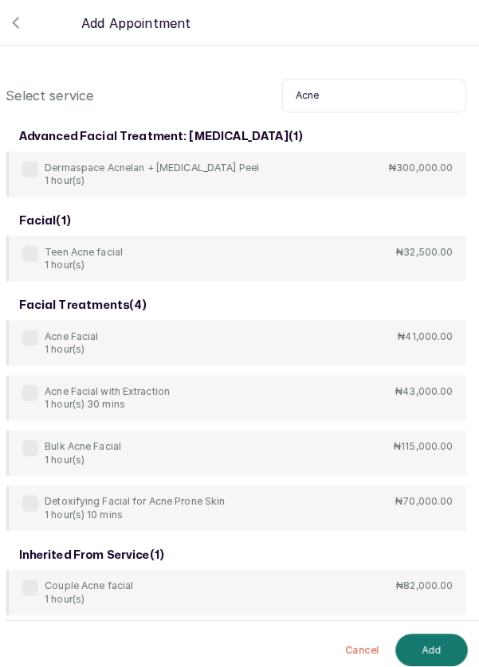
type input "Acne"
click at [46, 331] on div "Acne Facial 1 hour(s)" at bounding box center [66, 336] width 75 height 25
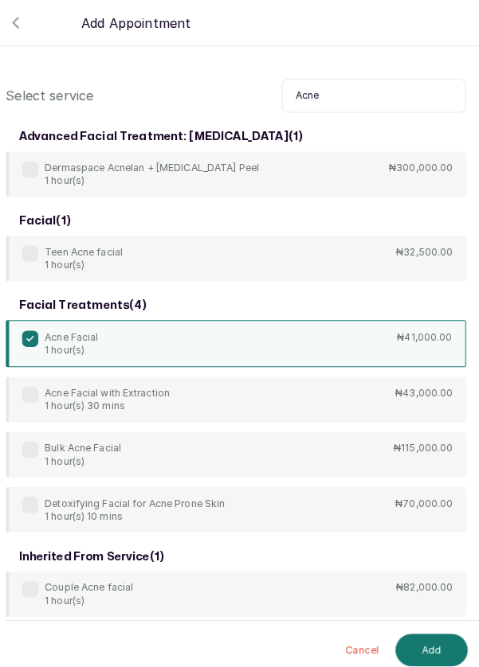
click at [438, 634] on button "Add" at bounding box center [431, 639] width 71 height 32
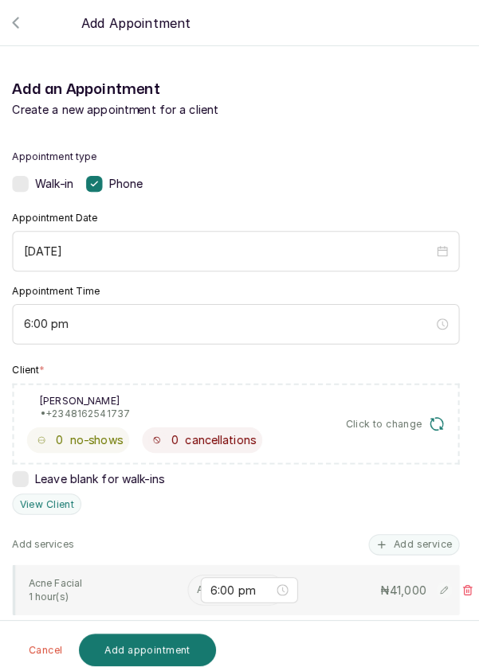
click at [201, 574] on input "text" at bounding box center [202, 579] width 2 height 11
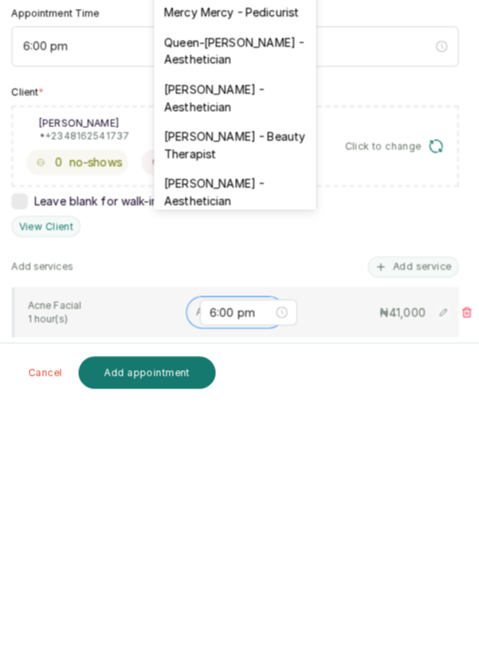
scroll to position [317, 0]
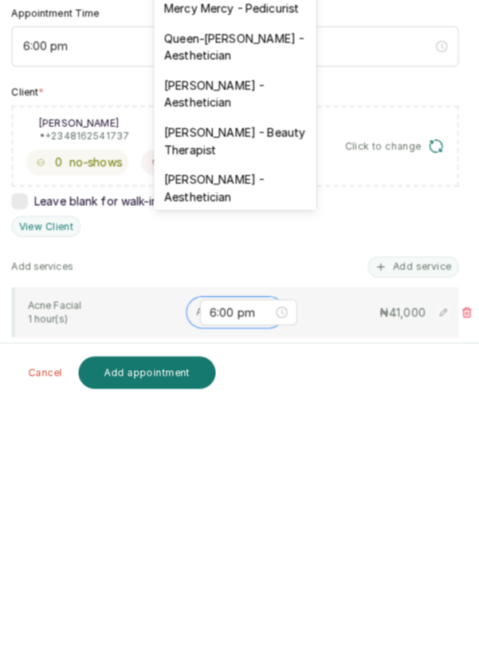
click at [232, 434] on div "[PERSON_NAME] - Aesthetician" at bounding box center [238, 457] width 159 height 46
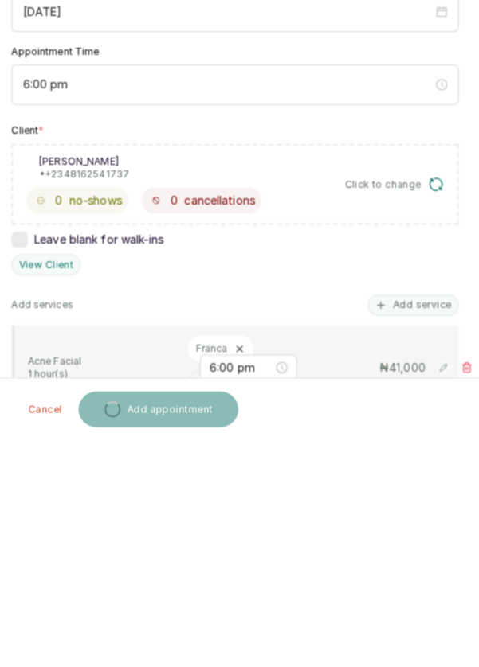
scroll to position [11, 0]
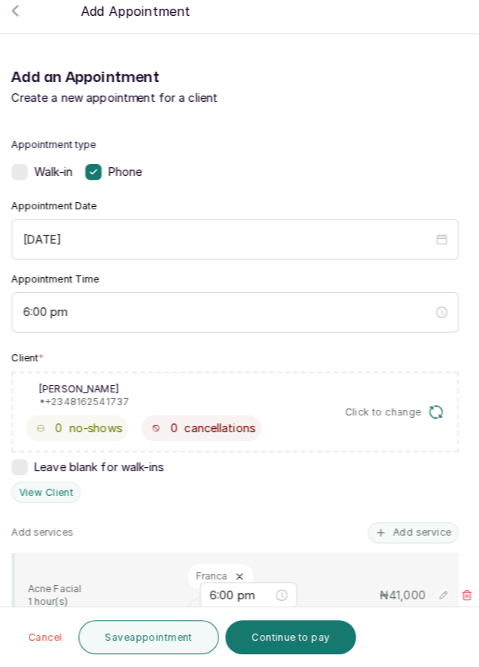
click at [168, 644] on button "Save appointment" at bounding box center [154, 637] width 139 height 33
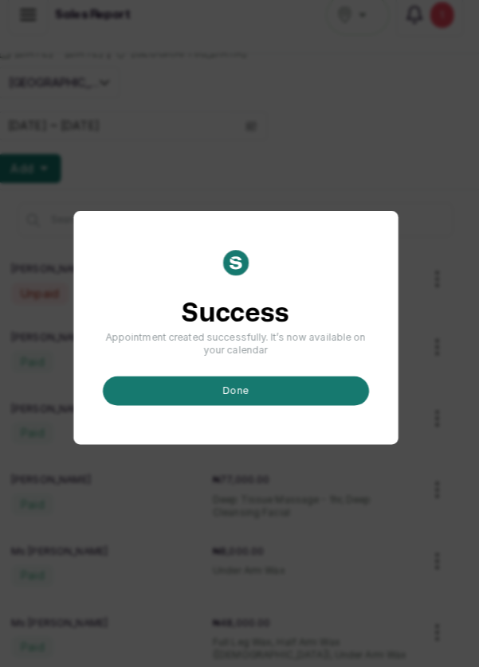
click at [255, 410] on button "done" at bounding box center [239, 395] width 261 height 29
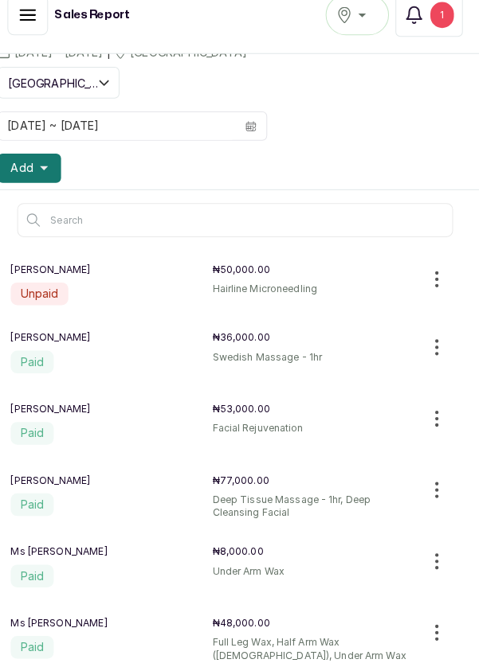
click at [31, 175] on span "Add" at bounding box center [30, 177] width 22 height 16
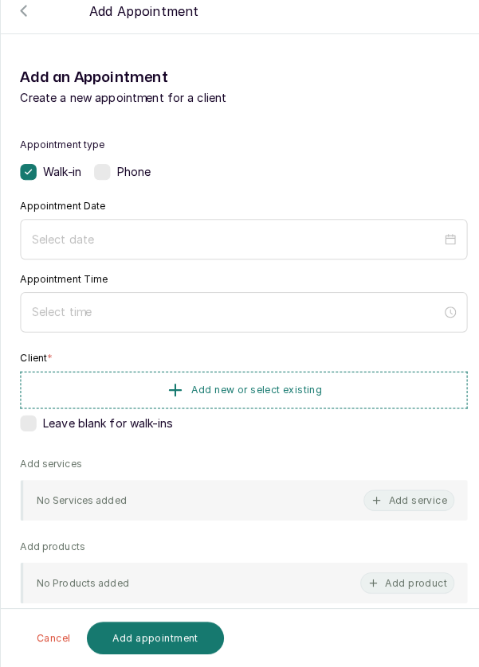
click at [106, 185] on label at bounding box center [100, 181] width 16 height 16
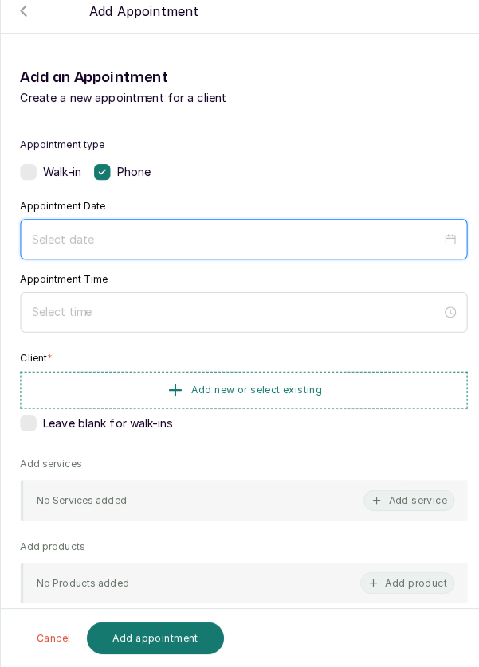
click at [157, 239] on input at bounding box center [232, 247] width 402 height 18
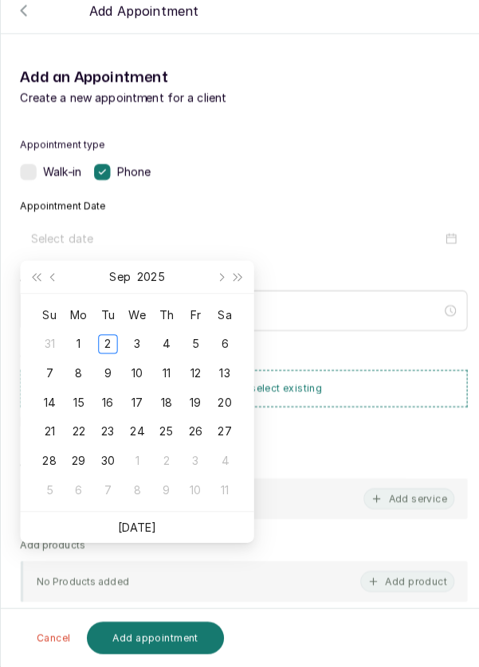
click at [143, 354] on div "3" at bounding box center [134, 350] width 19 height 19
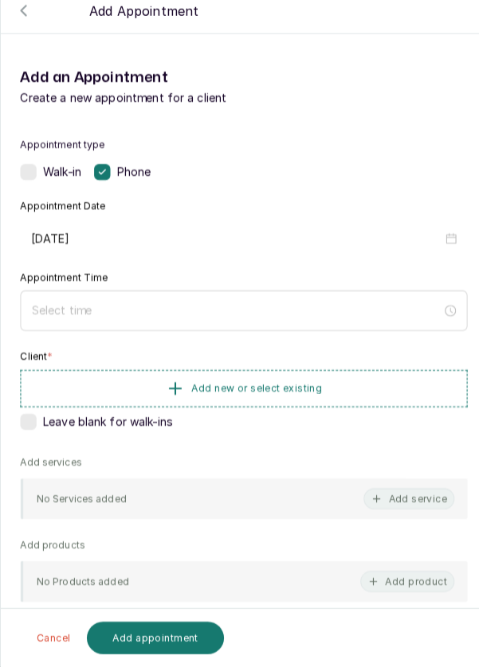
type input "[DATE]"
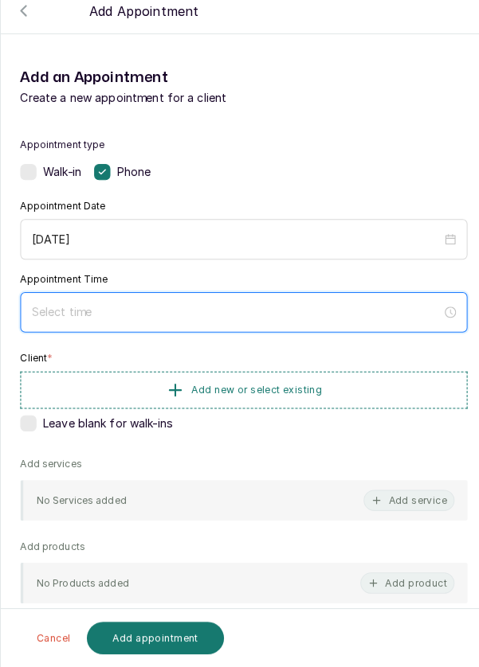
click at [145, 315] on input at bounding box center [232, 319] width 402 height 18
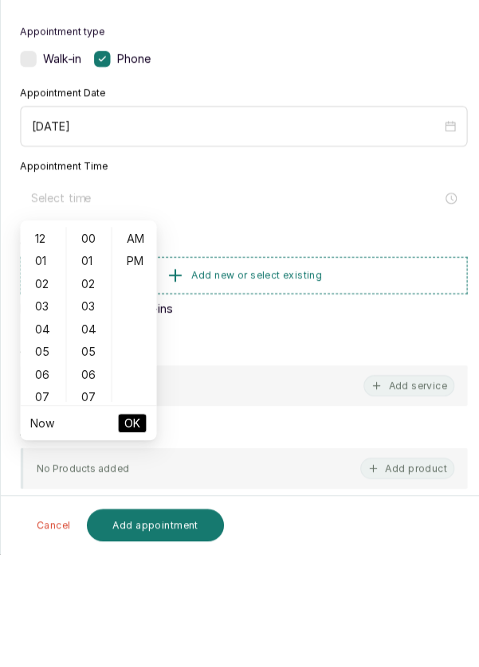
click at [43, 461] on div "05" at bounding box center [42, 468] width 38 height 22
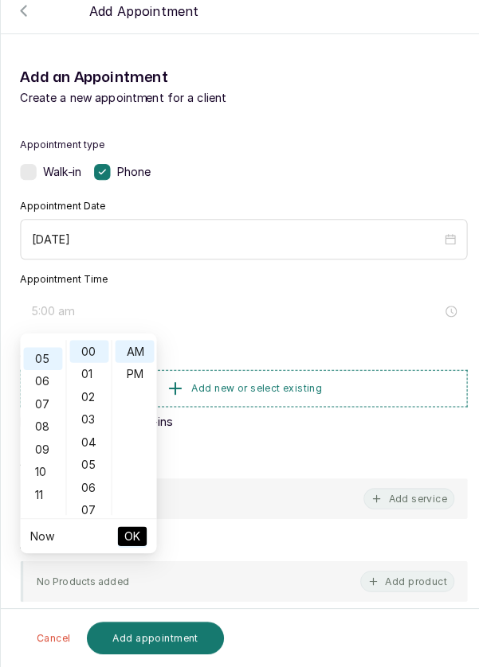
scroll to position [111, 0]
click at [135, 368] on div "PM" at bounding box center [132, 379] width 38 height 22
type input "5:00 pm"
click at [137, 531] on span "OK" at bounding box center [130, 538] width 16 height 30
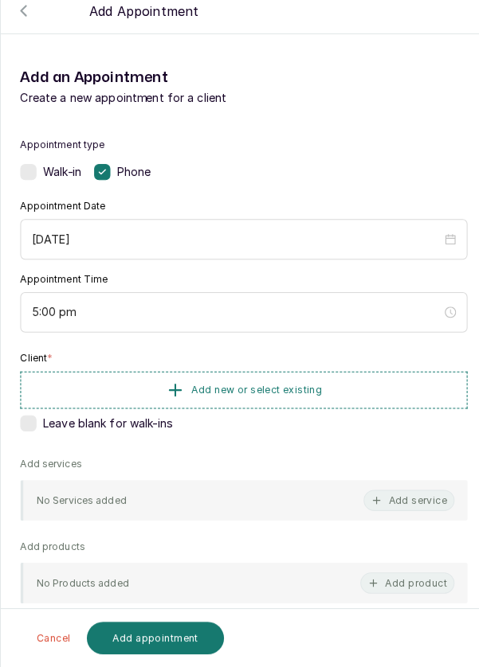
click at [257, 379] on button "Add new or select existing" at bounding box center [239, 395] width 439 height 37
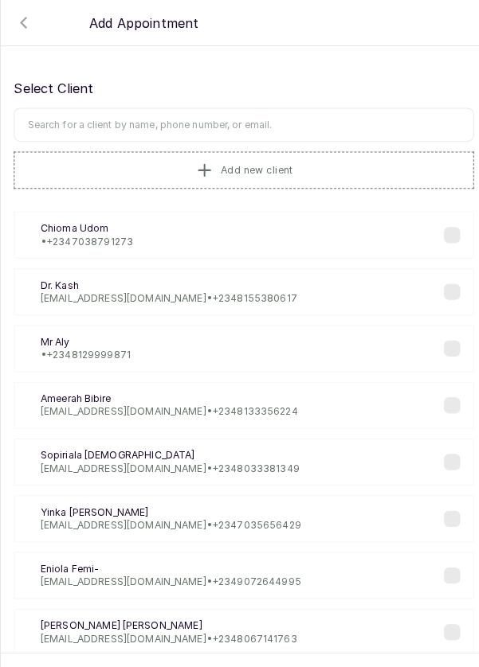
click at [66, 117] on input "text" at bounding box center [239, 122] width 451 height 33
type input "Imoukhuede"
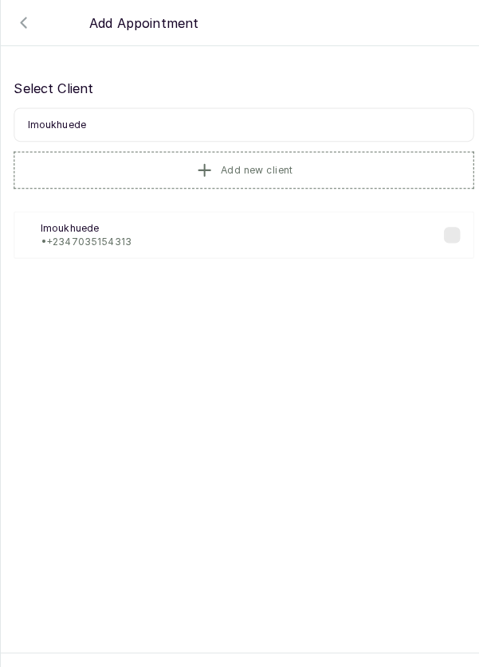
click at [222, 228] on div "Im Imoukhuede • [PHONE_NUMBER]" at bounding box center [239, 231] width 451 height 46
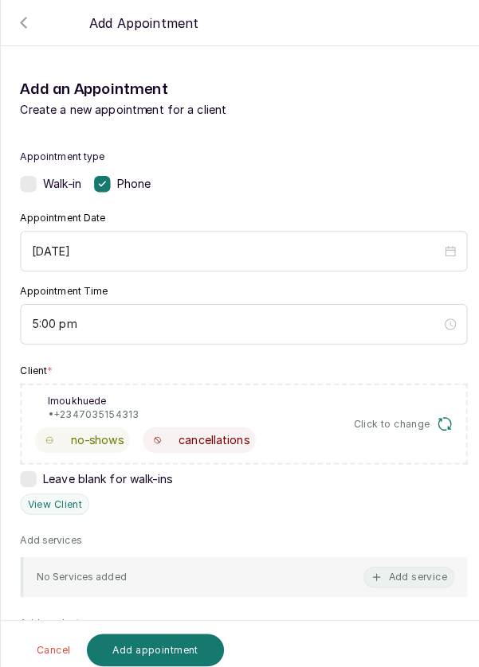
click at [413, 568] on button "Add service" at bounding box center [401, 567] width 89 height 21
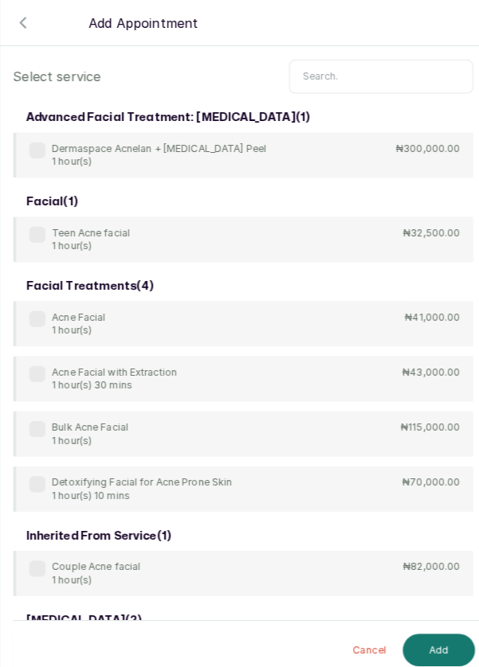
scroll to position [64, 0]
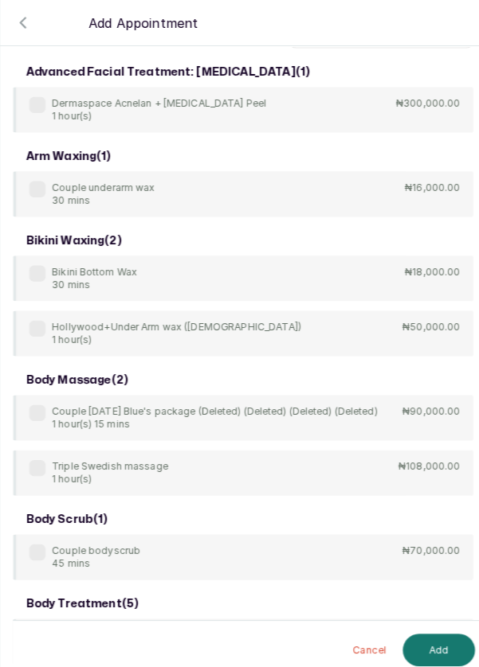
click at [334, 47] on input "text" at bounding box center [374, 30] width 181 height 33
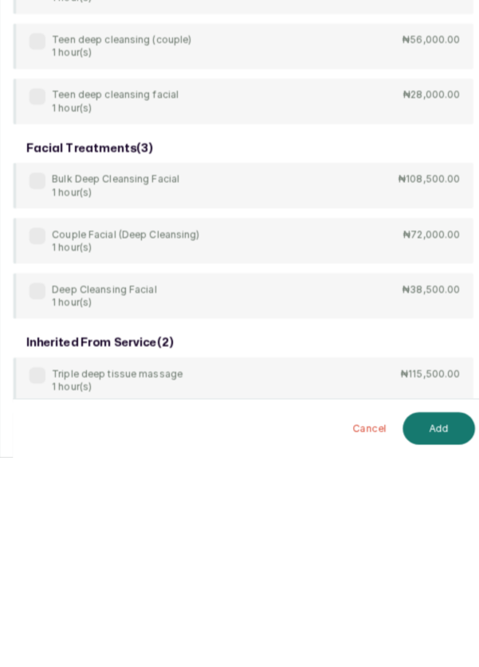
scroll to position [11, 0]
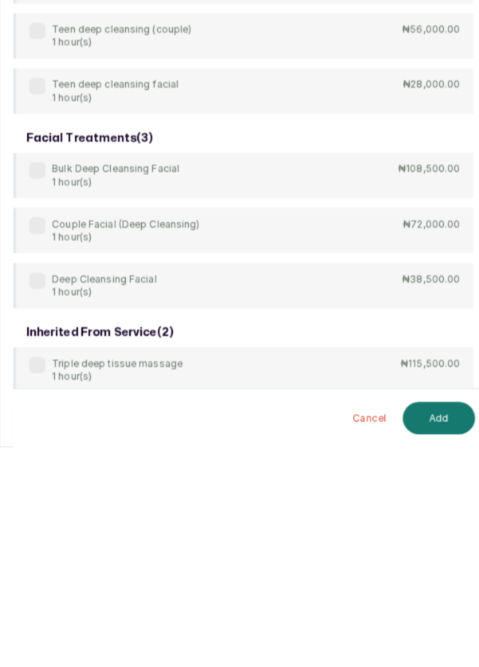
type input "[PERSON_NAME]"
click at [30, 504] on div "body treatment: massage ( 9 ) 4Hands Deep Tissue Massage 45 mins ₦55,000.00 Bul…" at bounding box center [239, 155] width 451 height 1026
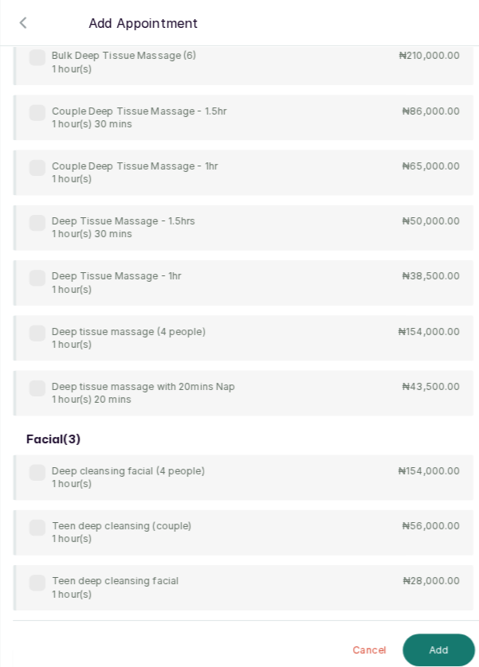
scroll to position [479, 0]
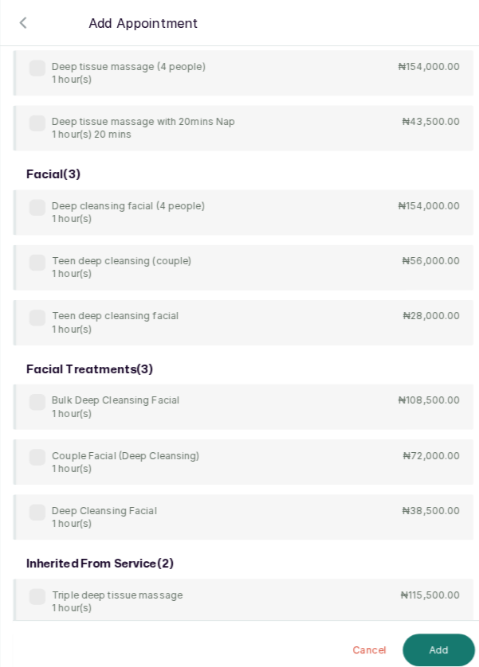
click at [29, 495] on label at bounding box center [37, 503] width 16 height 16
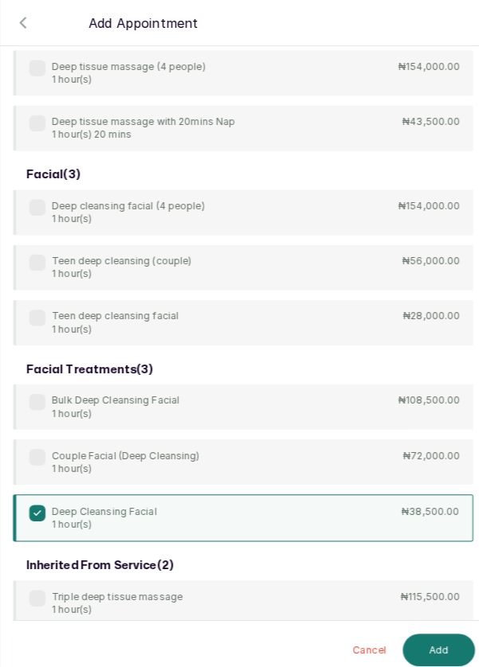
click at [435, 633] on button "Add" at bounding box center [431, 639] width 71 height 32
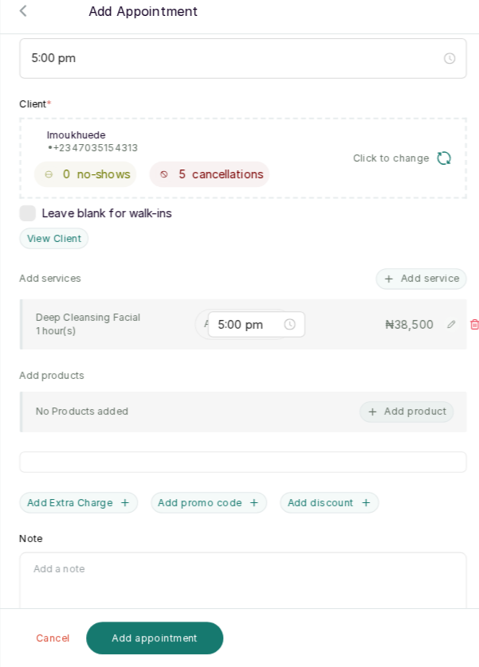
scroll to position [76, 0]
click at [201, 325] on input "text" at bounding box center [202, 330] width 2 height 11
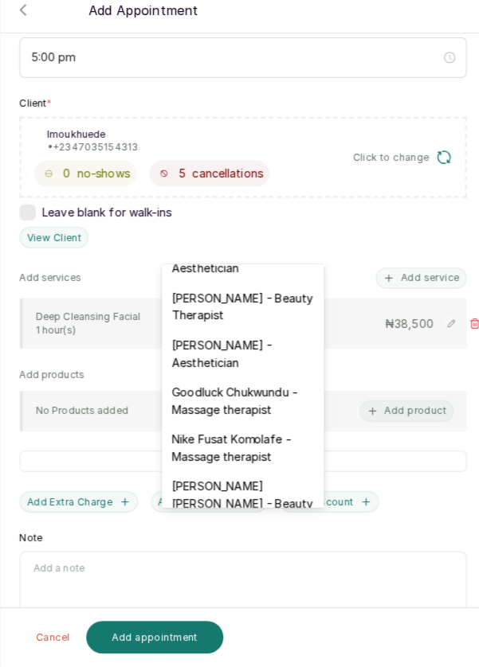
scroll to position [448, 0]
click at [233, 348] on div "[PERSON_NAME] - Aesthetician" at bounding box center [238, 359] width 159 height 46
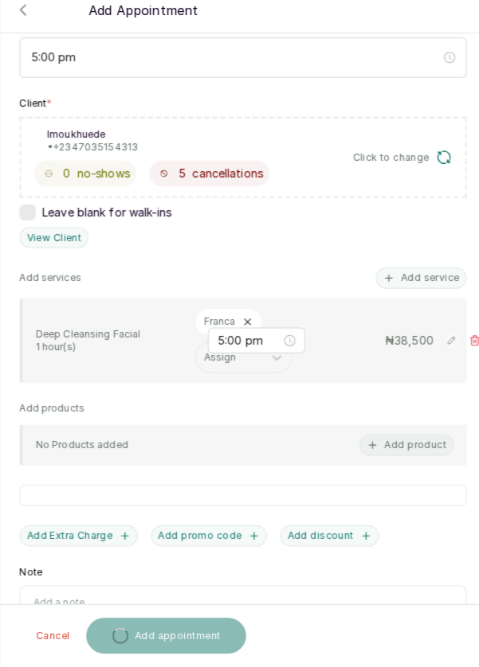
scroll to position [11, 0]
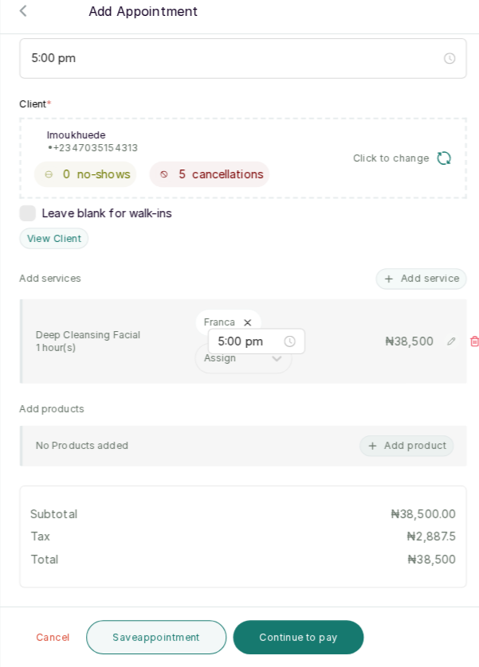
click at [161, 647] on button "Save appointment" at bounding box center [154, 637] width 139 height 33
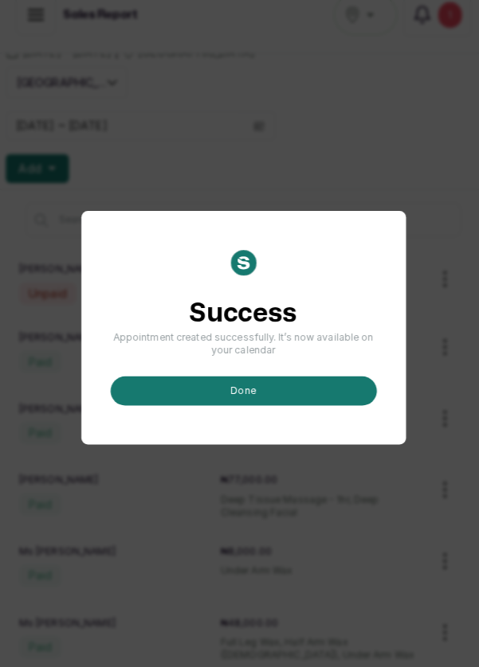
click at [245, 410] on button "done" at bounding box center [239, 395] width 261 height 29
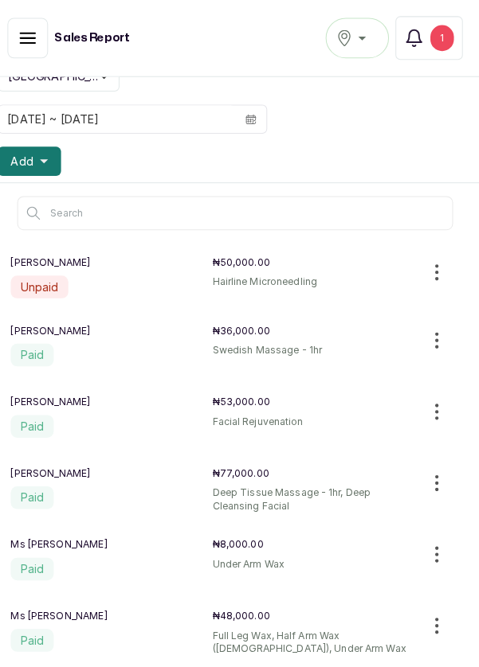
scroll to position [0, 0]
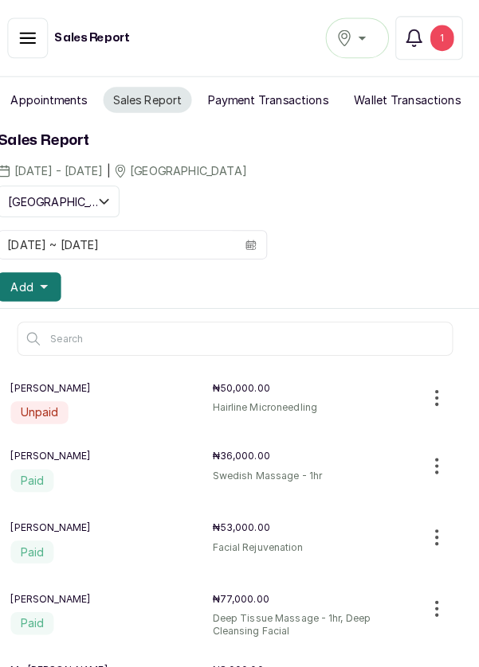
click at [46, 93] on button "Appointments" at bounding box center [57, 97] width 94 height 25
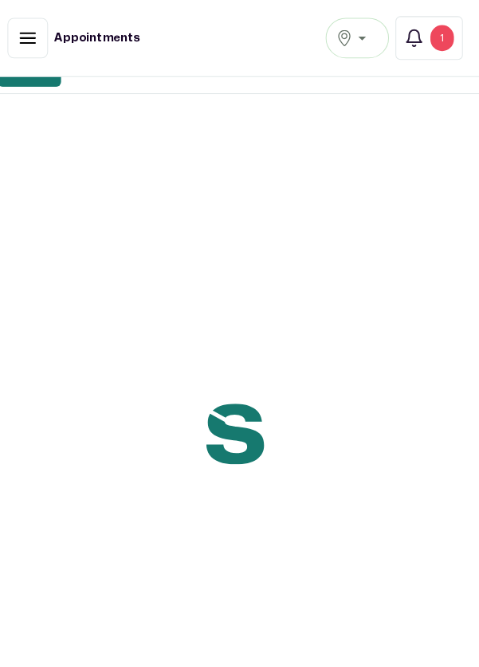
scroll to position [224, 0]
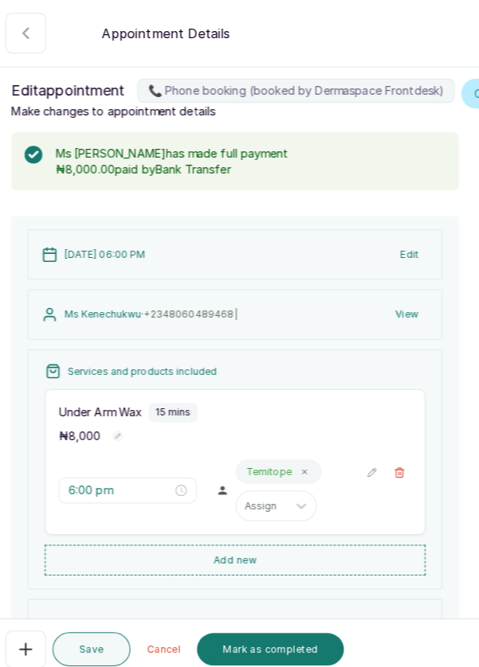
click at [265, 635] on button "Mark as completed" at bounding box center [273, 638] width 144 height 32
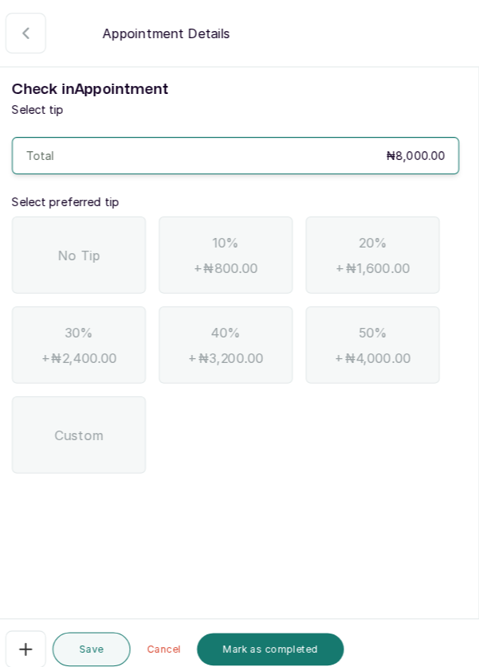
click at [87, 248] on span "No Tip" at bounding box center [85, 250] width 41 height 19
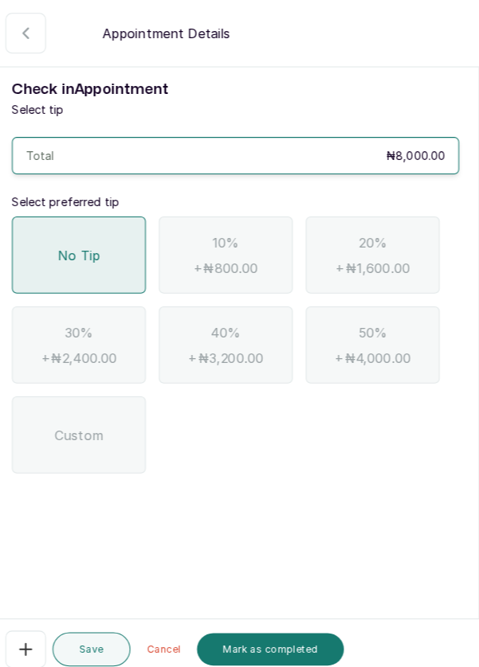
click at [281, 636] on button "Mark as completed" at bounding box center [273, 638] width 144 height 32
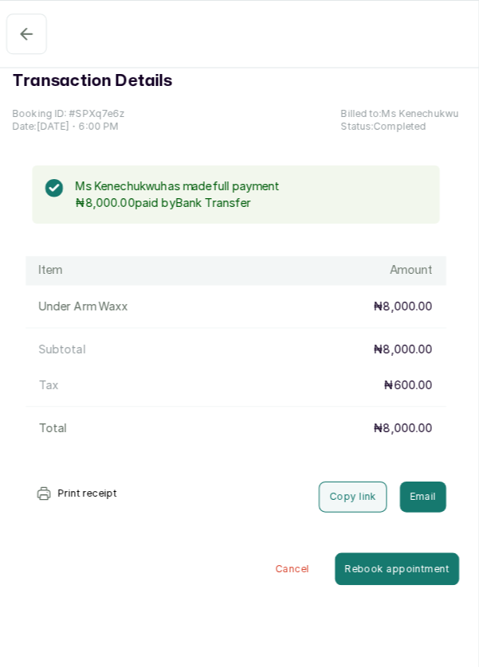
click at [25, 33] on icon "button" at bounding box center [34, 33] width 19 height 19
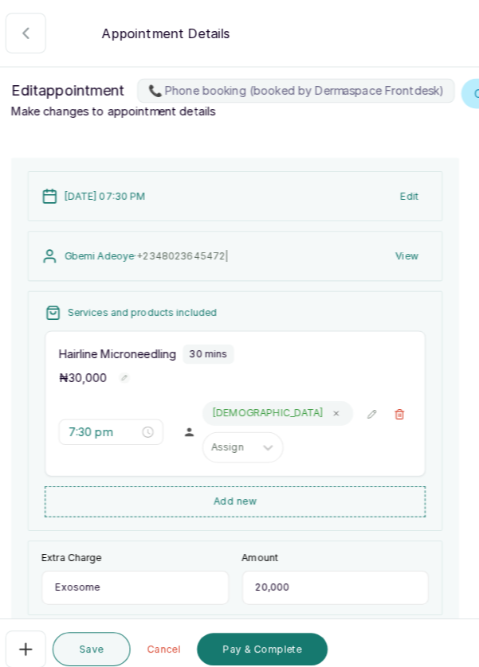
click at [260, 638] on button "Pay & Complete" at bounding box center [265, 638] width 128 height 32
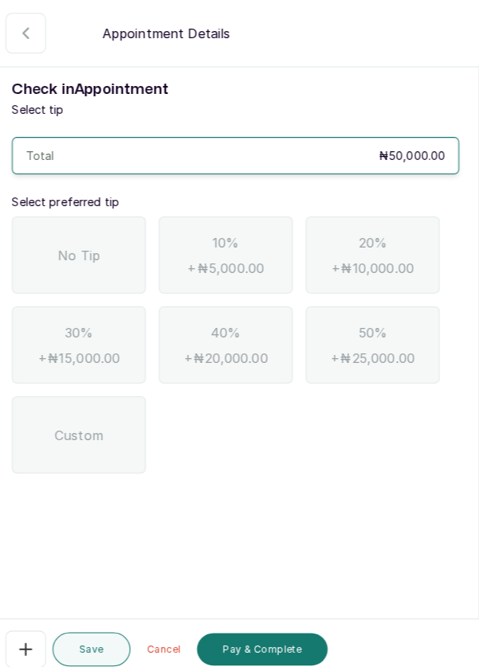
click at [96, 244] on span "No Tip" at bounding box center [85, 250] width 41 height 19
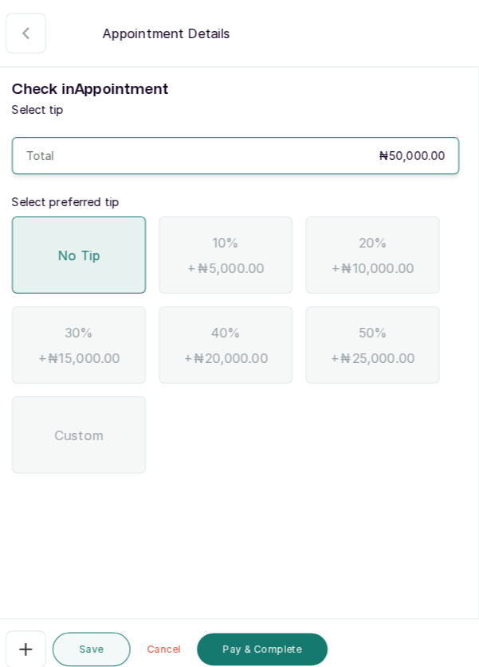
click at [258, 634] on button "Pay & Complete" at bounding box center [265, 638] width 128 height 32
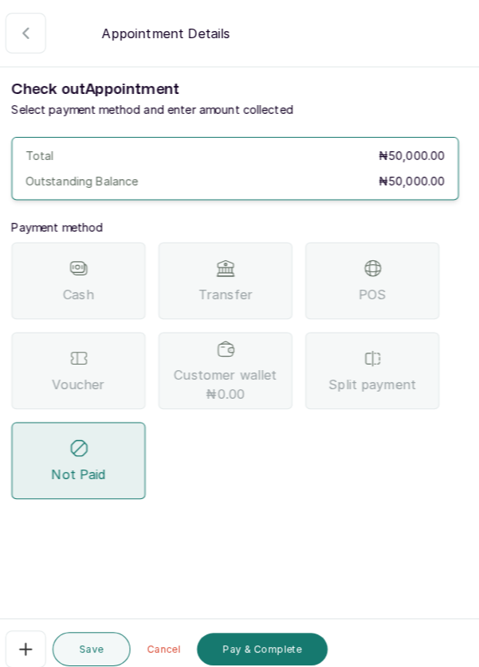
click at [38, 40] on icon "button" at bounding box center [33, 32] width 19 height 19
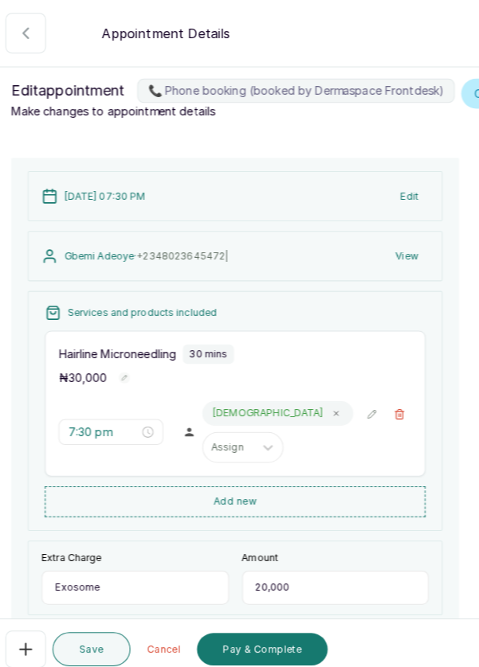
click at [249, 639] on button "Pay & Complete" at bounding box center [265, 638] width 128 height 32
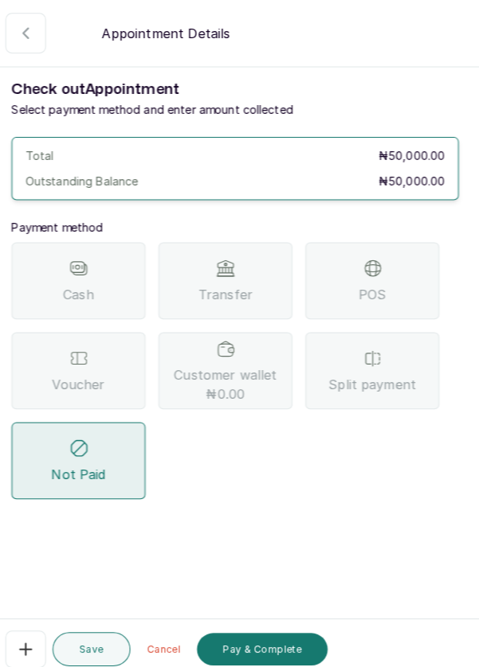
click at [382, 286] on span "POS" at bounding box center [374, 288] width 27 height 19
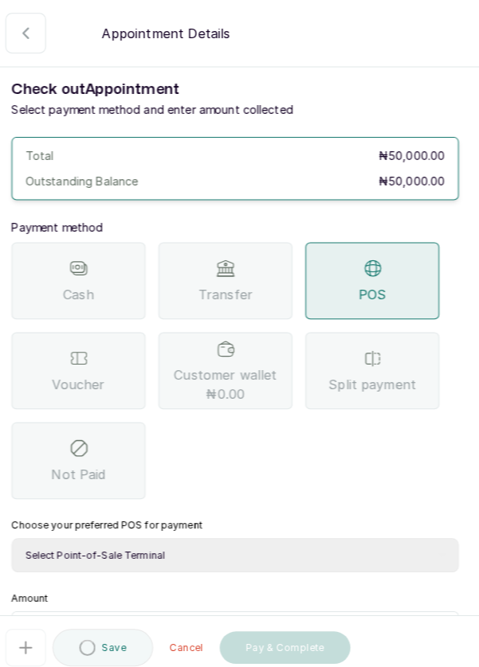
click at [137, 546] on select "Select Point-of-Sale Terminal Pos- Flutterwave Zenith Bank POS - Paga Paga POS …" at bounding box center [239, 545] width 439 height 33
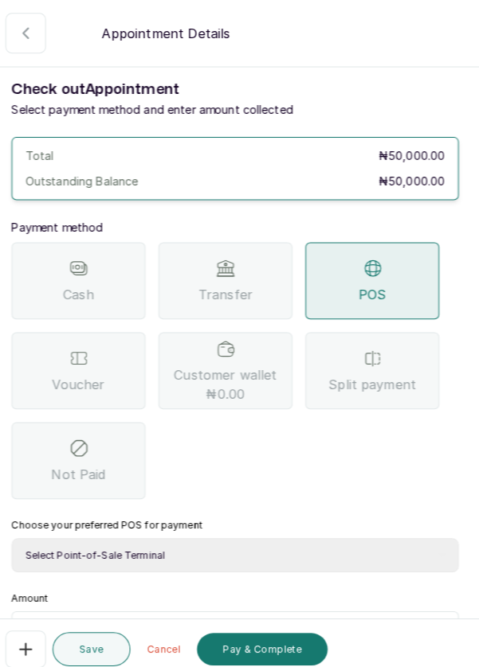
select select "ea021b39-a6bc-4e4d-b5d1-02cb72451b32"
click at [20, 529] on select "Select Point-of-Sale Terminal Pos- Flutterwave Zenith Bank POS - Paga Paga POS …" at bounding box center [239, 545] width 439 height 33
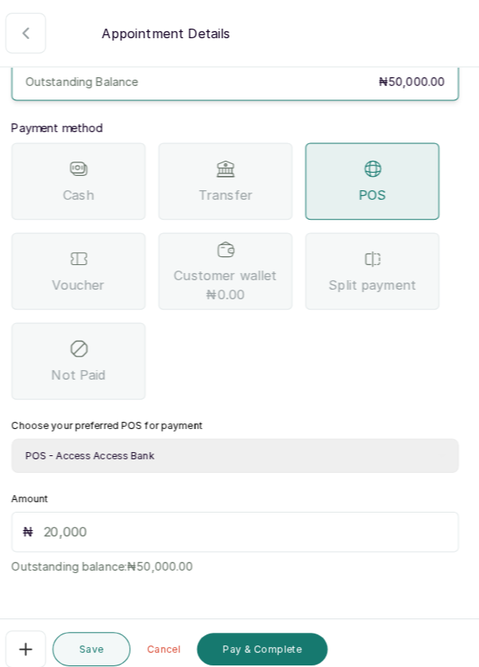
scroll to position [99, 0]
click at [82, 516] on input "text" at bounding box center [249, 521] width 397 height 19
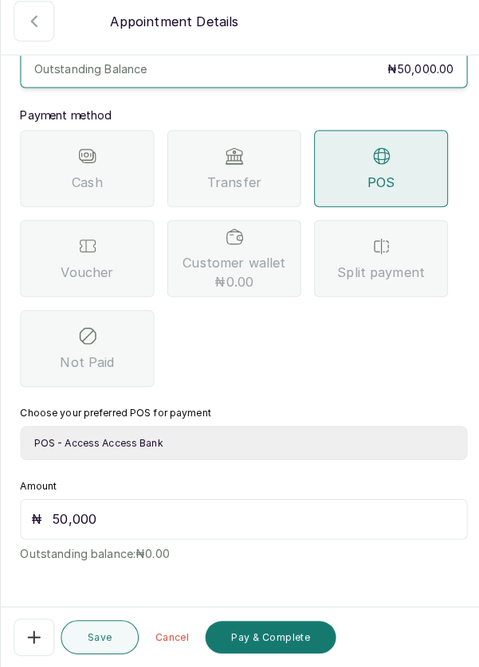
scroll to position [68, 0]
type input "50,000"
click at [266, 639] on button "Pay & Complete" at bounding box center [265, 638] width 128 height 32
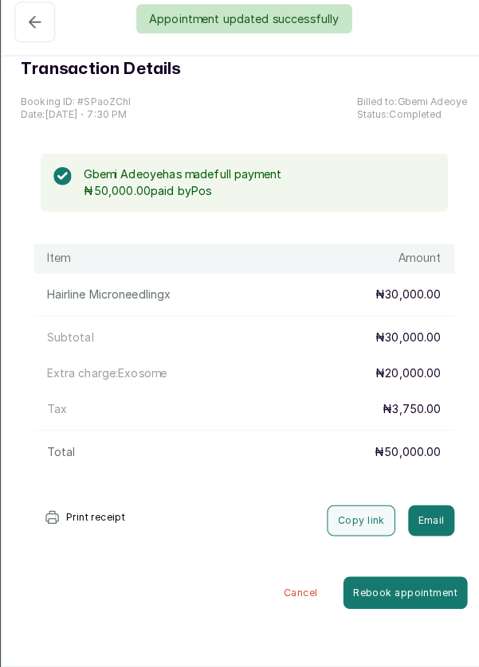
click at [33, 38] on div "Appointment updated successfully" at bounding box center [239, 30] width 479 height 29
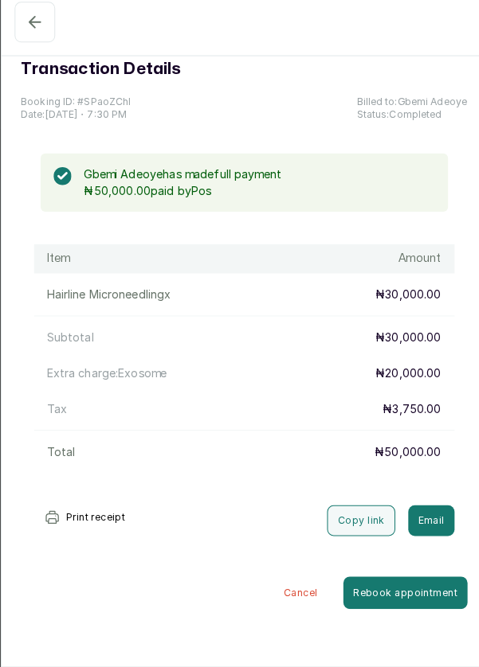
click at [25, 37] on icon "button" at bounding box center [34, 33] width 19 height 19
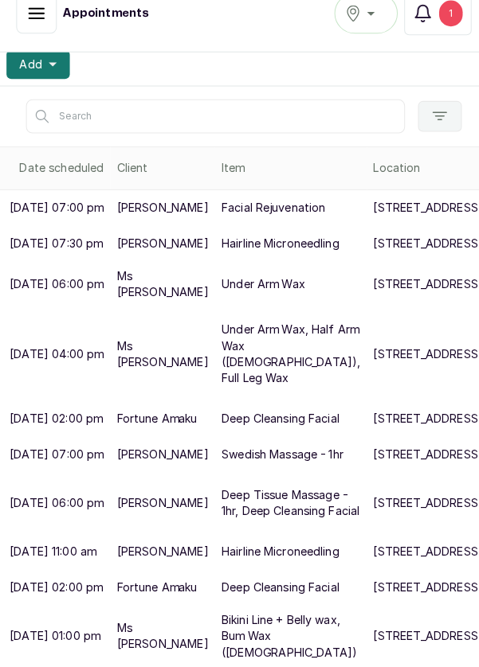
scroll to position [223, 0]
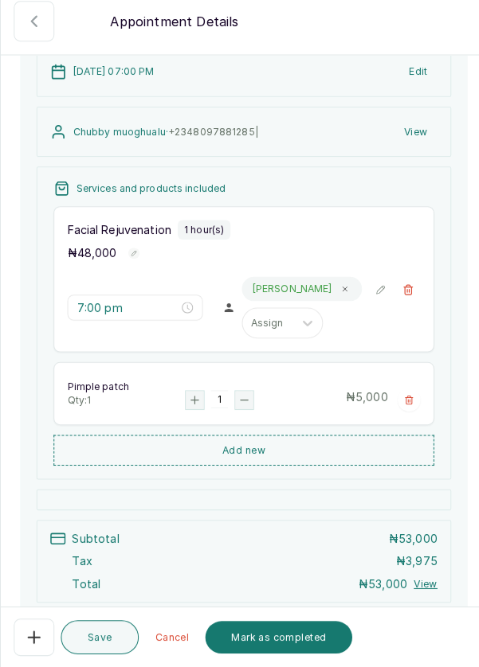
scroll to position [307, 0]
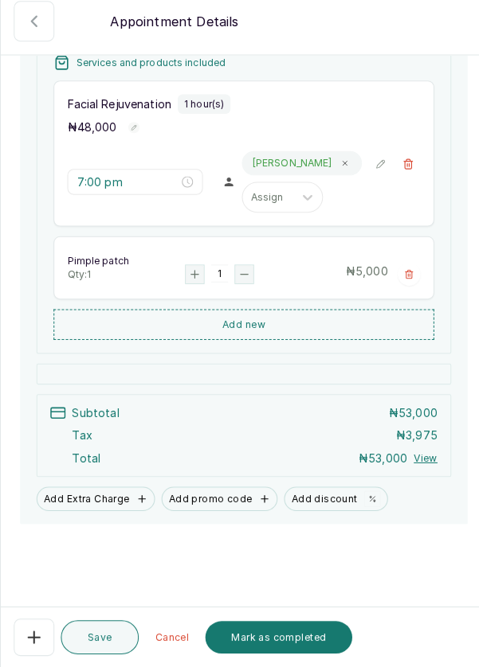
click at [265, 636] on button "Mark as completed" at bounding box center [273, 638] width 144 height 32
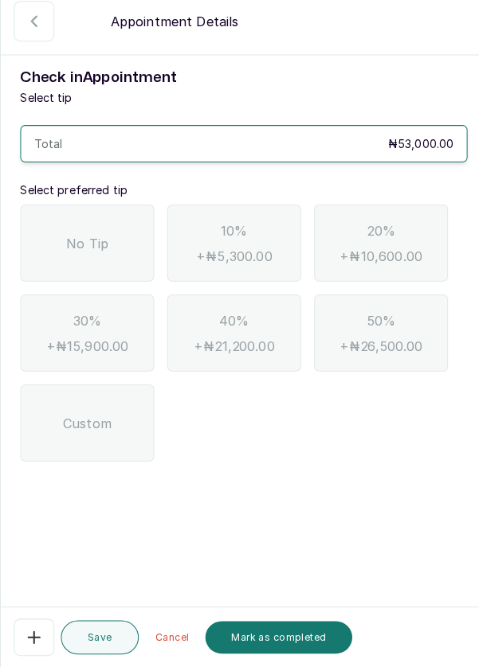
scroll to position [76, 0]
click at [88, 241] on span "No Tip" at bounding box center [85, 250] width 41 height 19
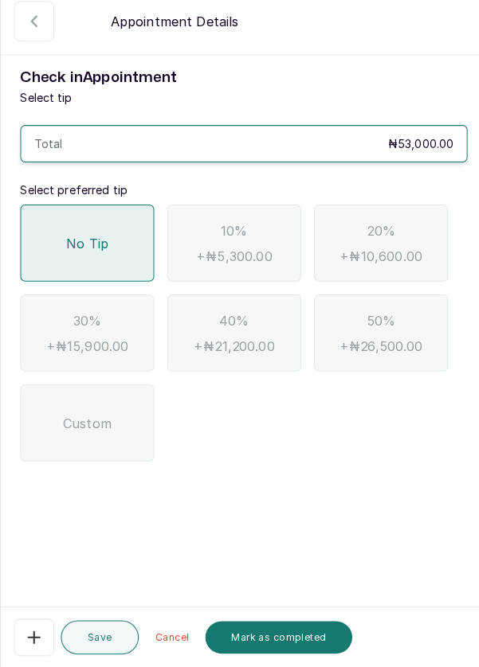
click at [276, 636] on button "Mark as completed" at bounding box center [273, 638] width 144 height 32
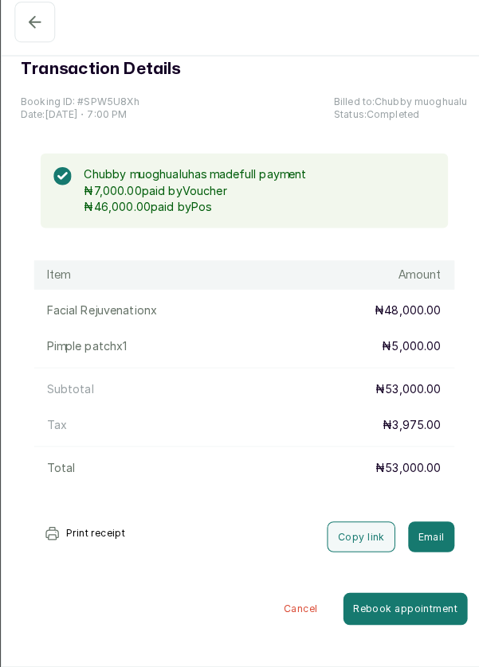
click at [33, 36] on icon "button" at bounding box center [34, 33] width 19 height 19
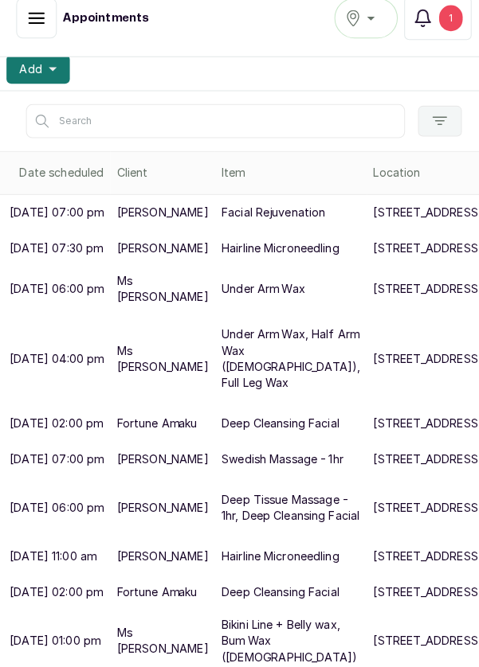
scroll to position [443, 0]
